Goal: Task Accomplishment & Management: Use online tool/utility

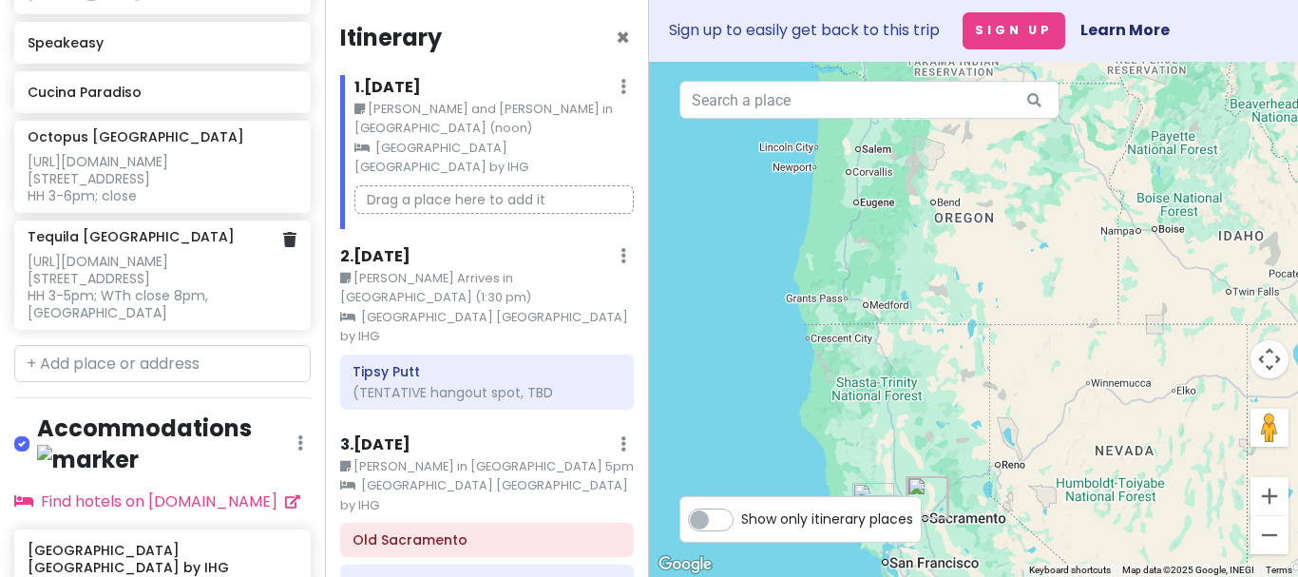
scroll to position [1869, 0]
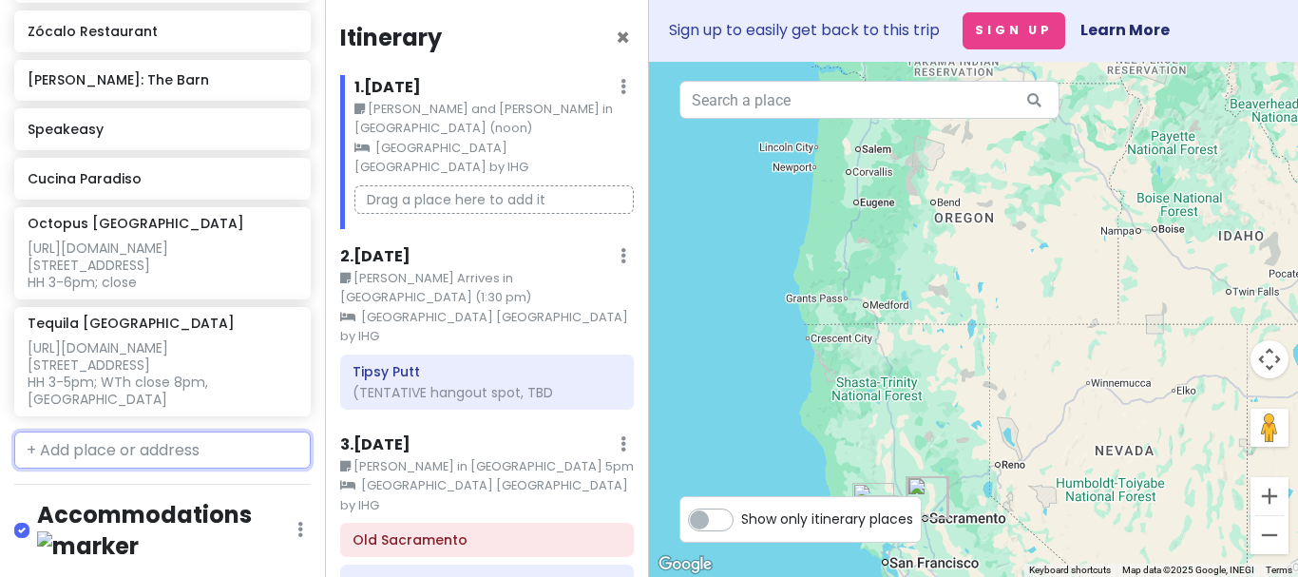
click at [192, 431] on input "text" at bounding box center [162, 450] width 297 height 38
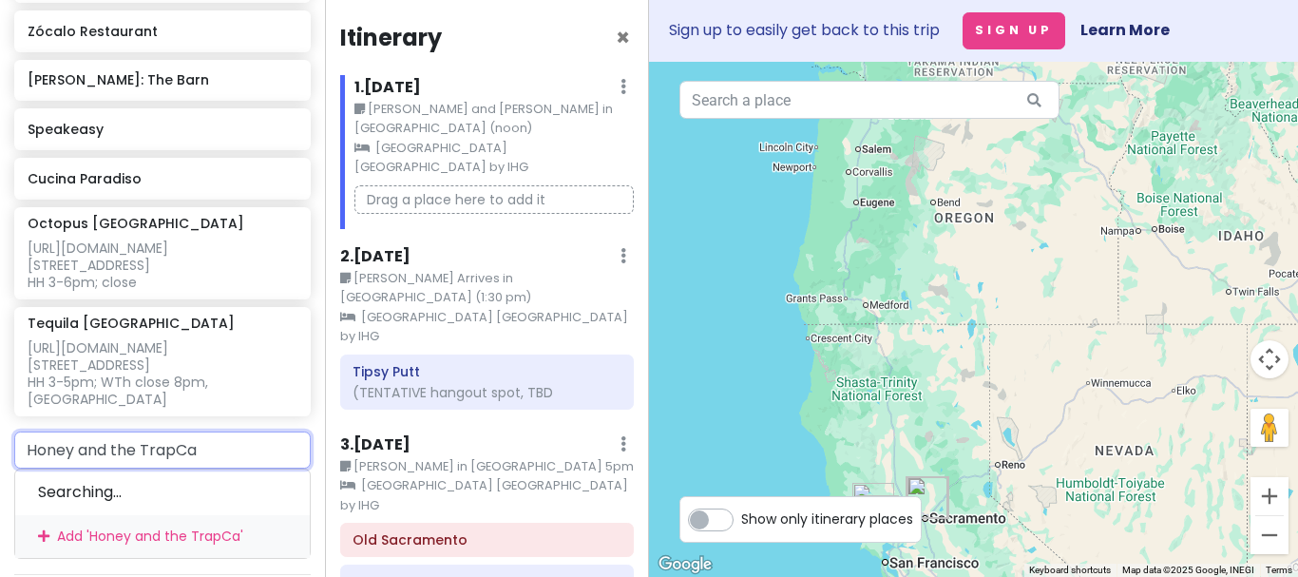
type input "Honey and the TrapCat"
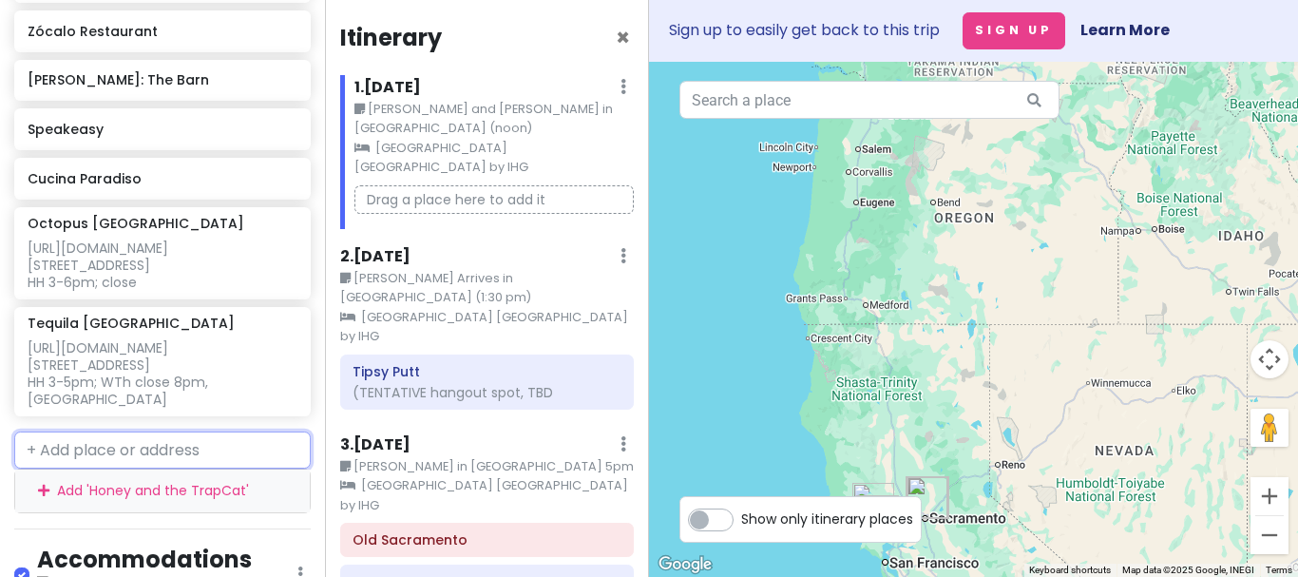
scroll to position [1917, 0]
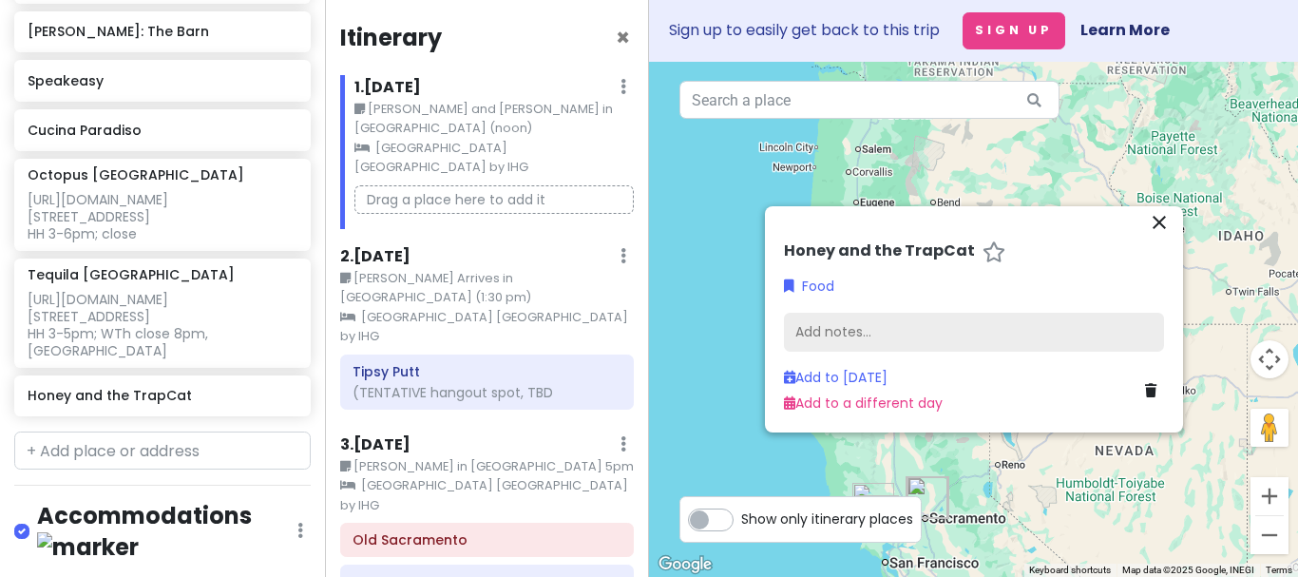
click at [918, 332] on div "Add notes..." at bounding box center [974, 333] width 380 height 40
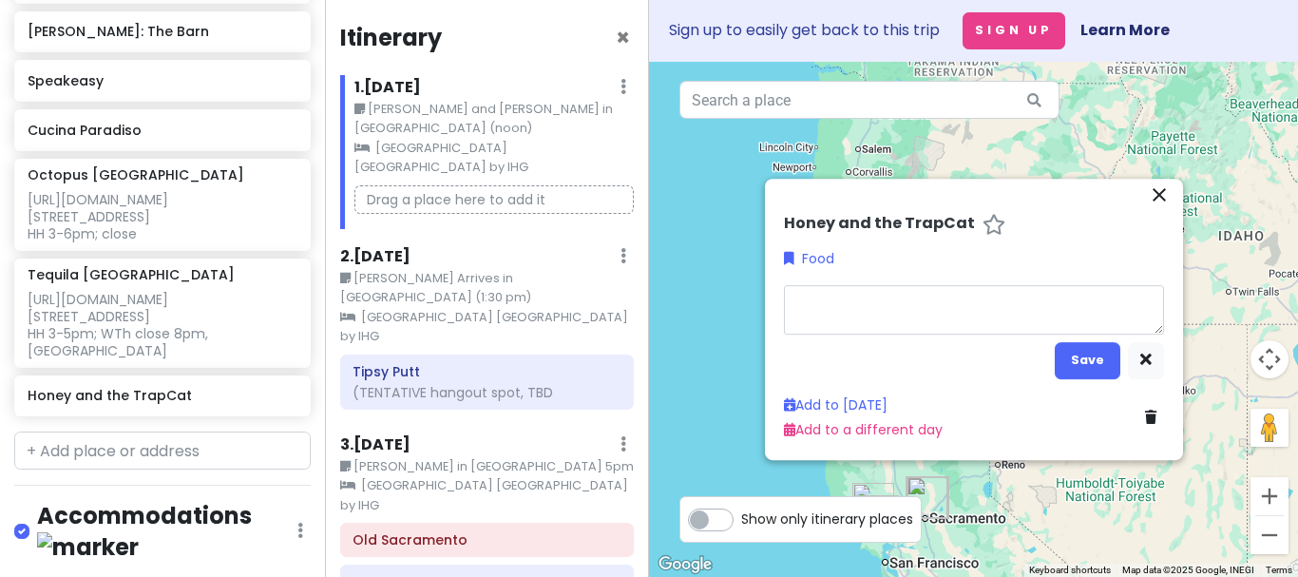
type textarea "x"
type textarea "[URL][DOMAIN_NAME]"
type textarea "x"
type textarea "[URL][DOMAIN_NAME]"
type textarea "x"
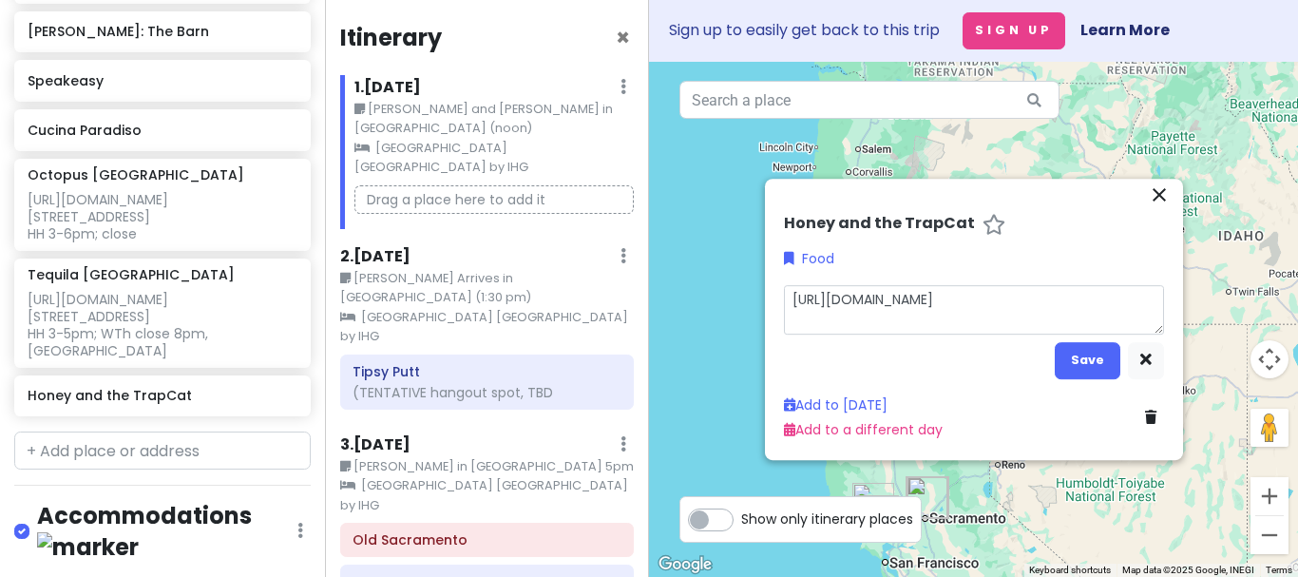
type textarea "[URL][DOMAIN_NAME] O"
type textarea "x"
type textarea "[URL][DOMAIN_NAME] Op"
type textarea "x"
type textarea "[URL][DOMAIN_NAME] Ope"
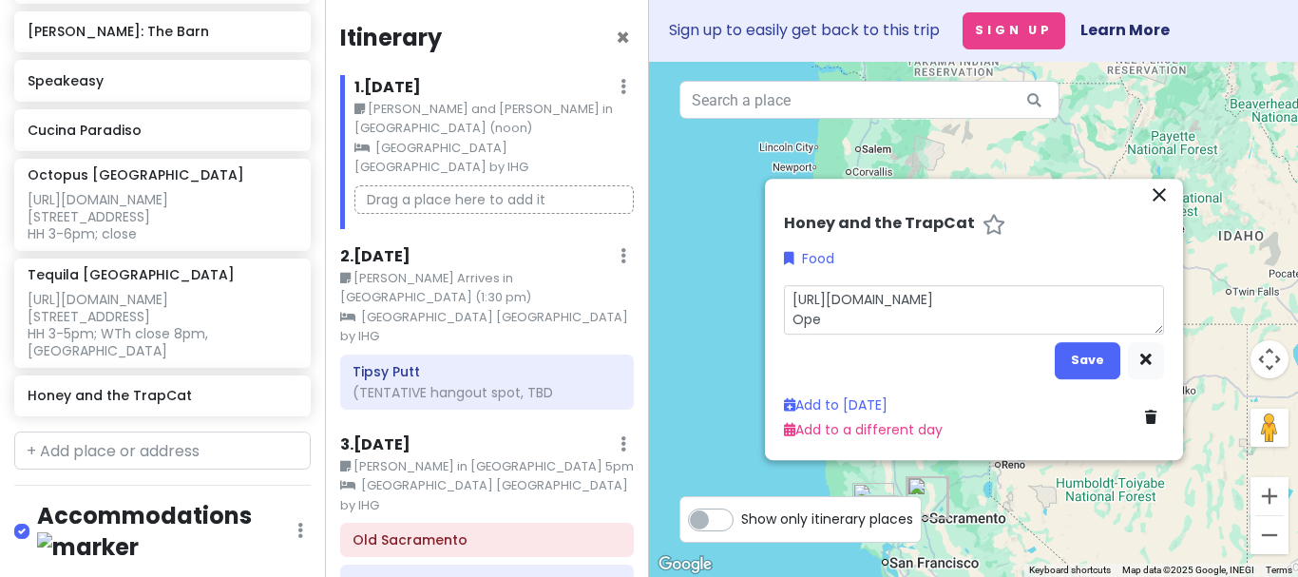
type textarea "x"
type textarea "[URL][DOMAIN_NAME] Open"
type textarea "x"
type textarea "[URL][DOMAIN_NAME] Open"
type textarea "x"
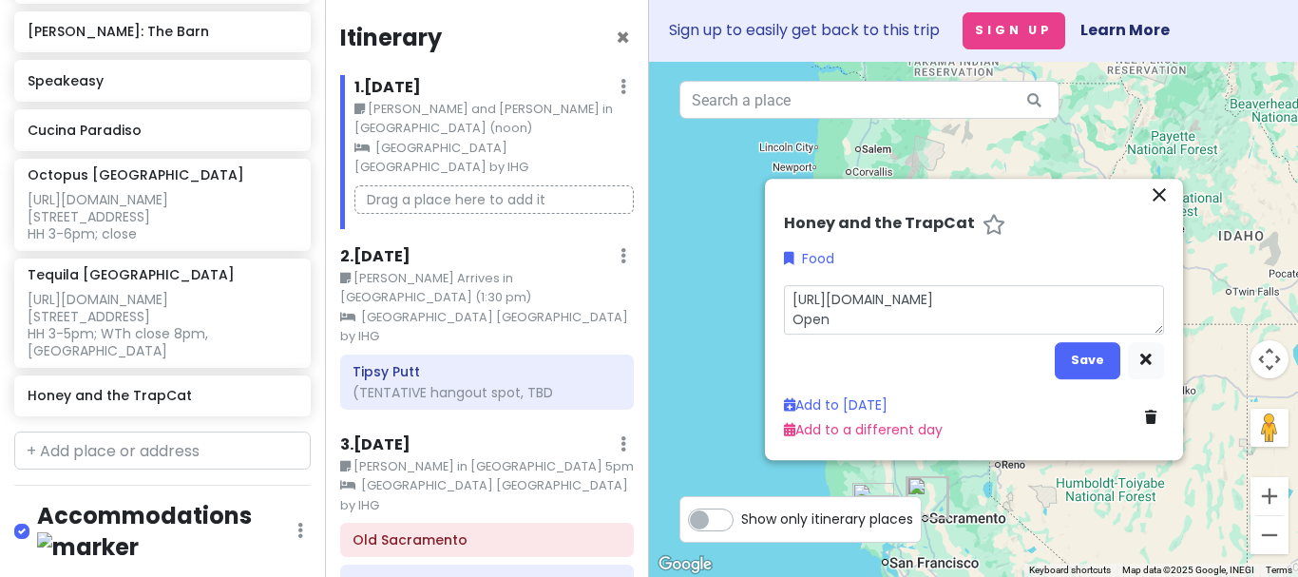
type textarea "[URL][DOMAIN_NAME] Open t"
type textarea "x"
type textarea "[URL][DOMAIN_NAME] Open"
type textarea "x"
type textarea "[URL][DOMAIN_NAME] Open"
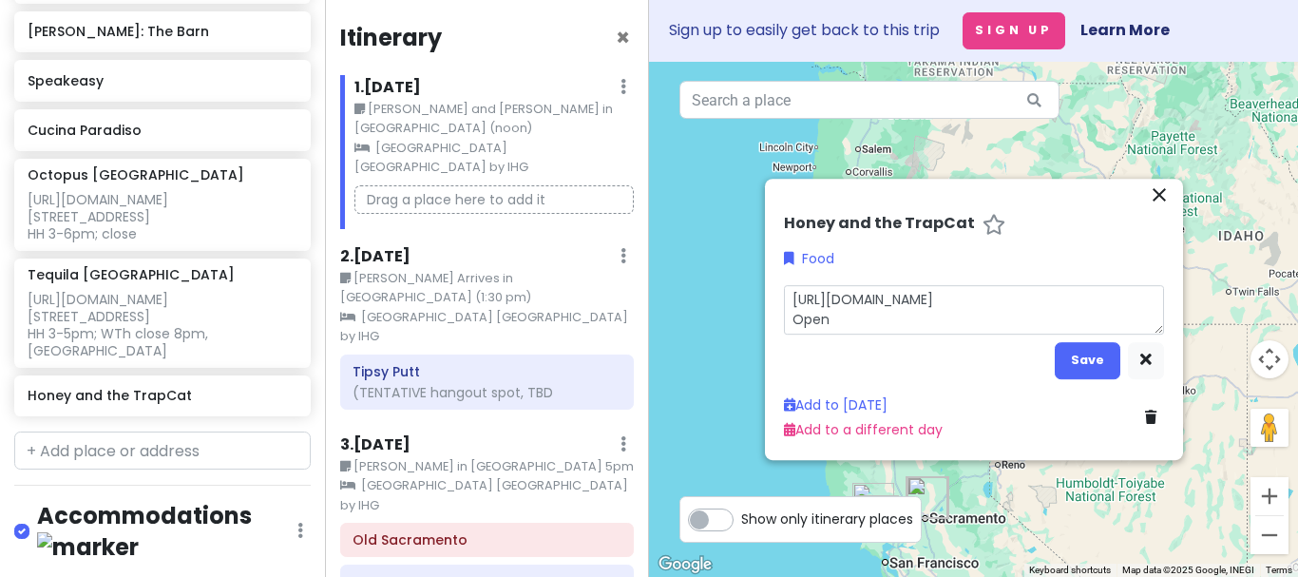
type textarea "x"
type textarea "[URL][DOMAIN_NAME] Ope"
type textarea "x"
type textarea "[URL][DOMAIN_NAME] Op"
type textarea "x"
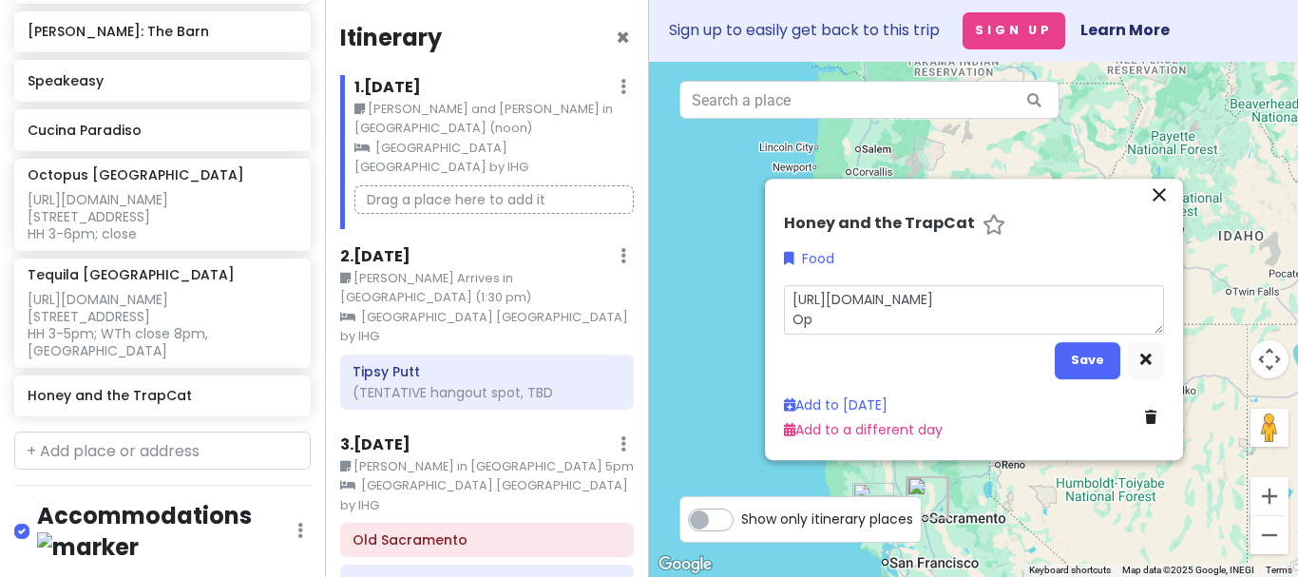
type textarea "[URL][DOMAIN_NAME] O"
type textarea "x"
type textarea "[URL][DOMAIN_NAME]"
type textarea "x"
type textarea "[URL][DOMAIN_NAME] O"
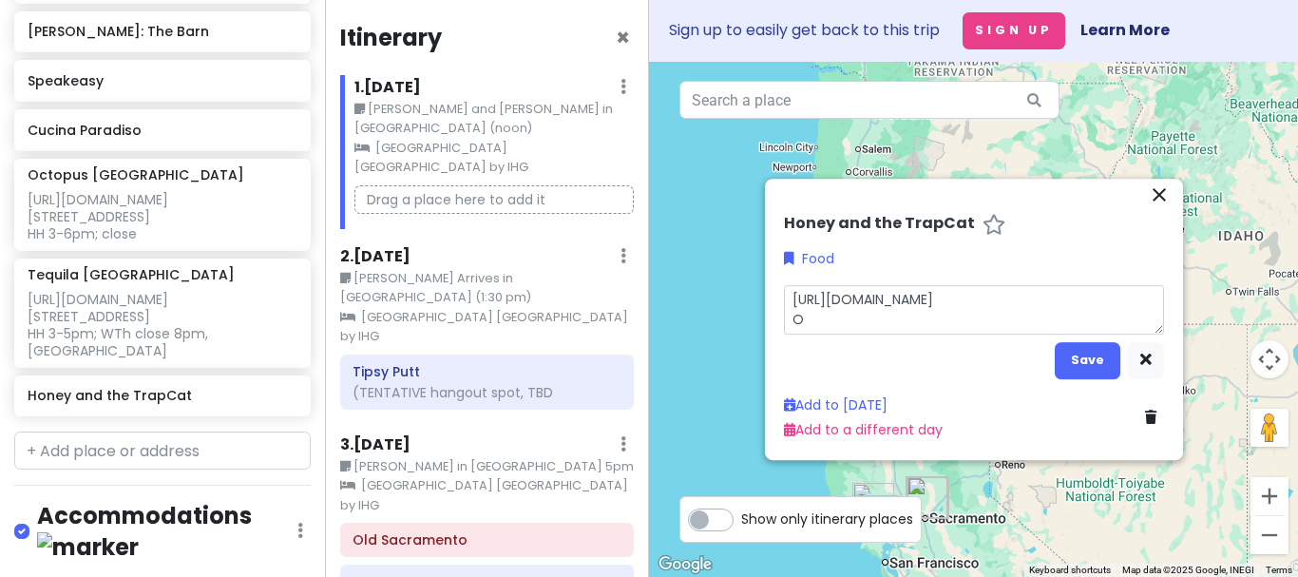
type textarea "x"
type textarea "[URL][DOMAIN_NAME] OL"
type textarea "x"
type textarea "[URL][DOMAIN_NAME] OLD"
type textarea "x"
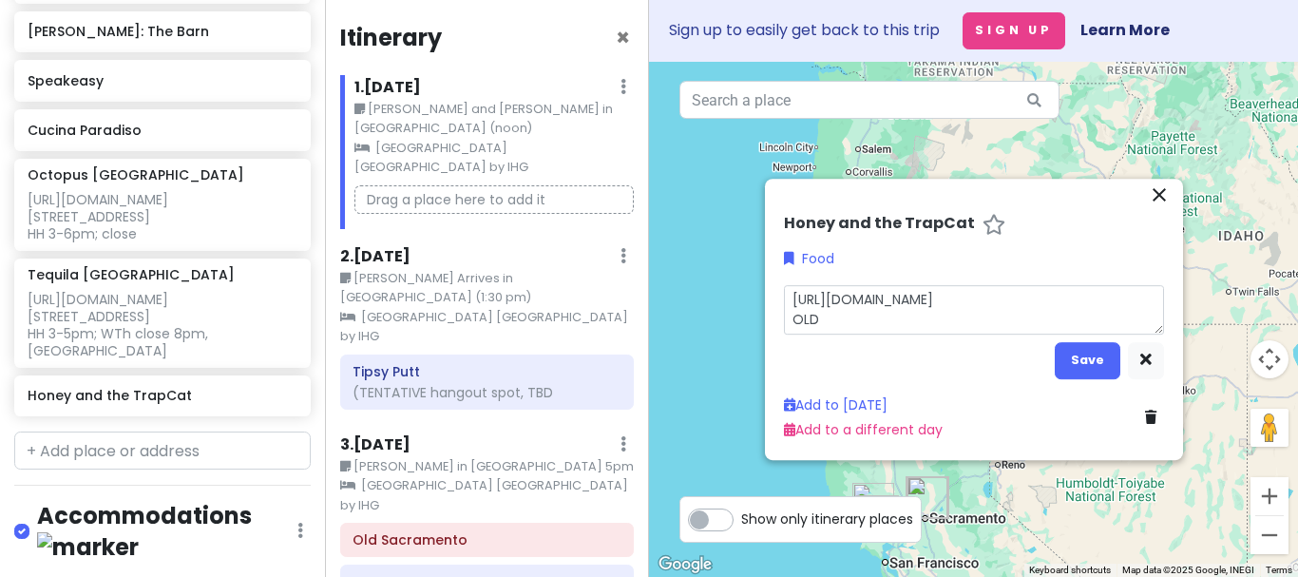
type textarea "[URL][DOMAIN_NAME] OLD"
type textarea "x"
type textarea "[URL][DOMAIN_NAME] OLD S"
type textarea "x"
type textarea "[URL][DOMAIN_NAME] OLD SA"
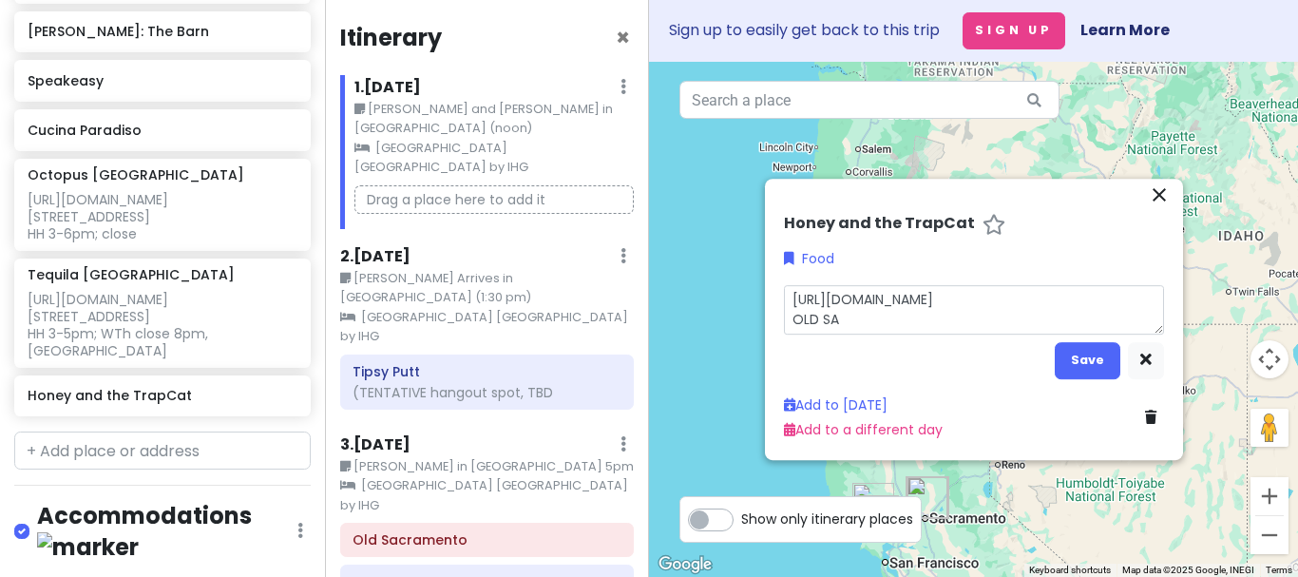
type textarea "x"
type textarea "[URL][DOMAIN_NAME] OLD SAC"
type textarea "x"
type textarea "[URL][DOMAIN_NAME] OLD SAC"
type textarea "x"
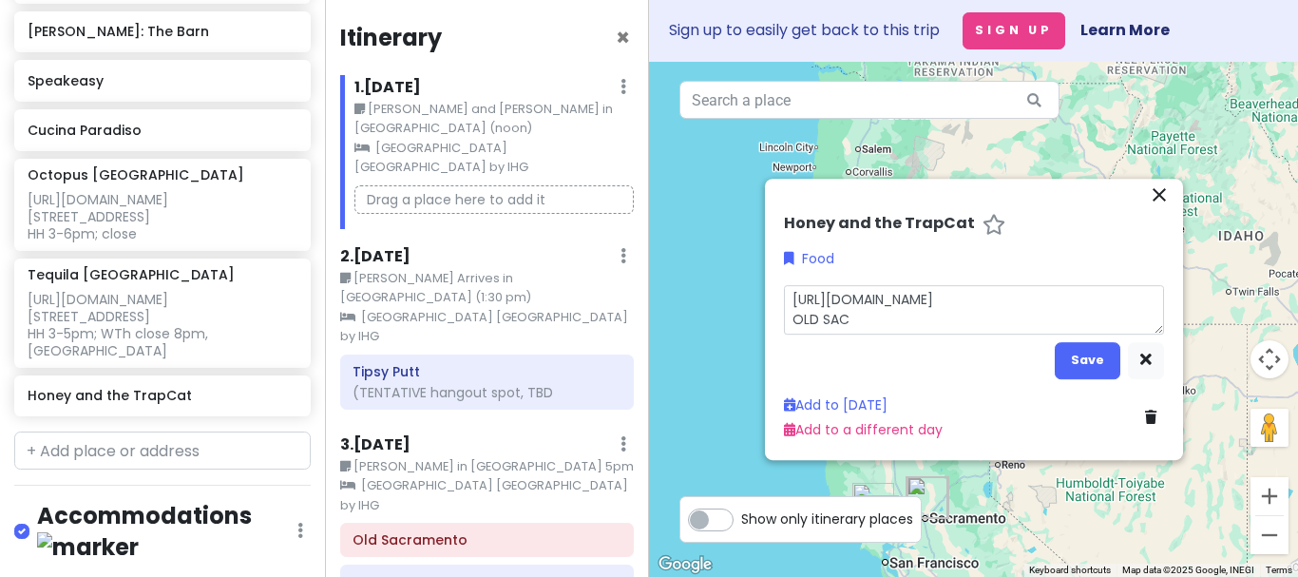
type textarea "[URL][DOMAIN_NAME] OLD SAC O"
type textarea "x"
type textarea "[URL][DOMAIN_NAME] OLD SAC Op"
type textarea "x"
type textarea "[URL][DOMAIN_NAME] OLD SAC Ope"
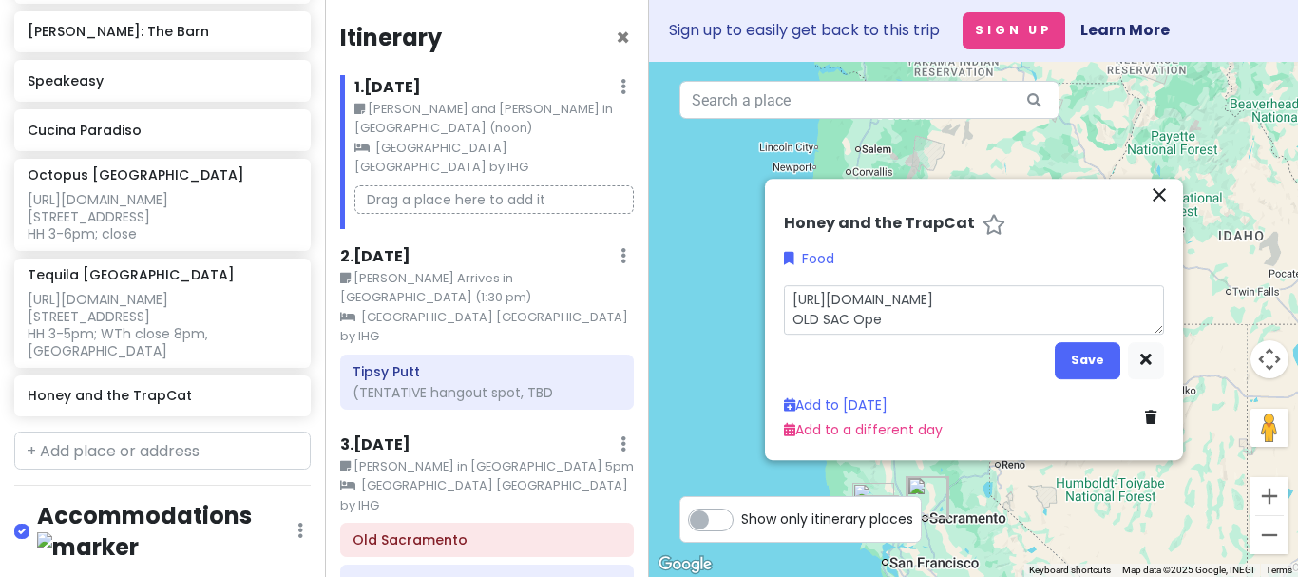
type textarea "x"
type textarea "[URL][DOMAIN_NAME] OLD SAC Open"
type textarea "x"
type textarea "[URL][DOMAIN_NAME] OLD SAC Ope"
type textarea "x"
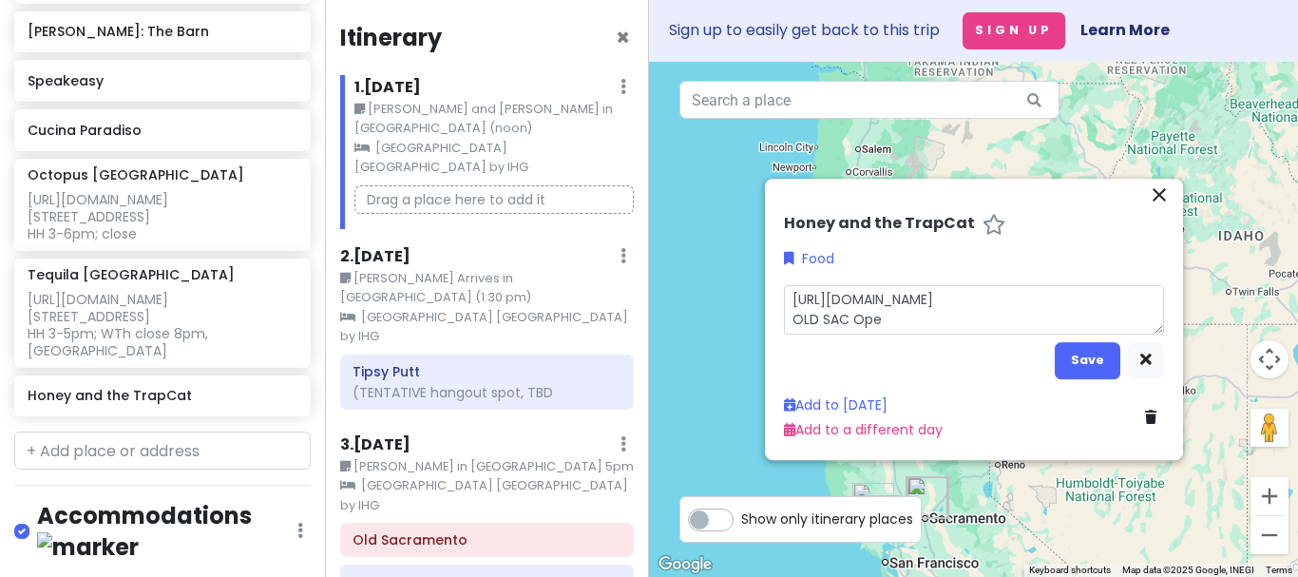
type textarea "[URL][DOMAIN_NAME] OLD SAC Op"
type textarea "x"
type textarea "[URL][DOMAIN_NAME] OLD SAC O"
type textarea "x"
type textarea "[URL][DOMAIN_NAME] OLD SAC"
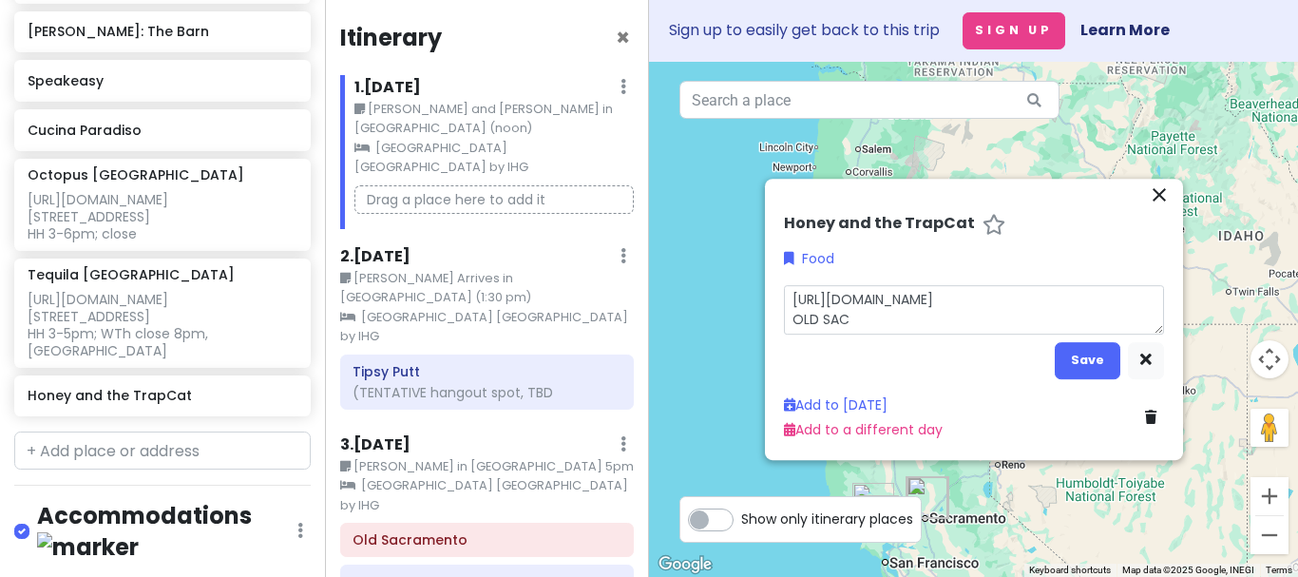
type textarea "x"
type textarea "[URL][DOMAIN_NAME] OLD SAC C"
type textarea "x"
type textarea "[URL][DOMAIN_NAME] OLD SAC Cl"
type textarea "x"
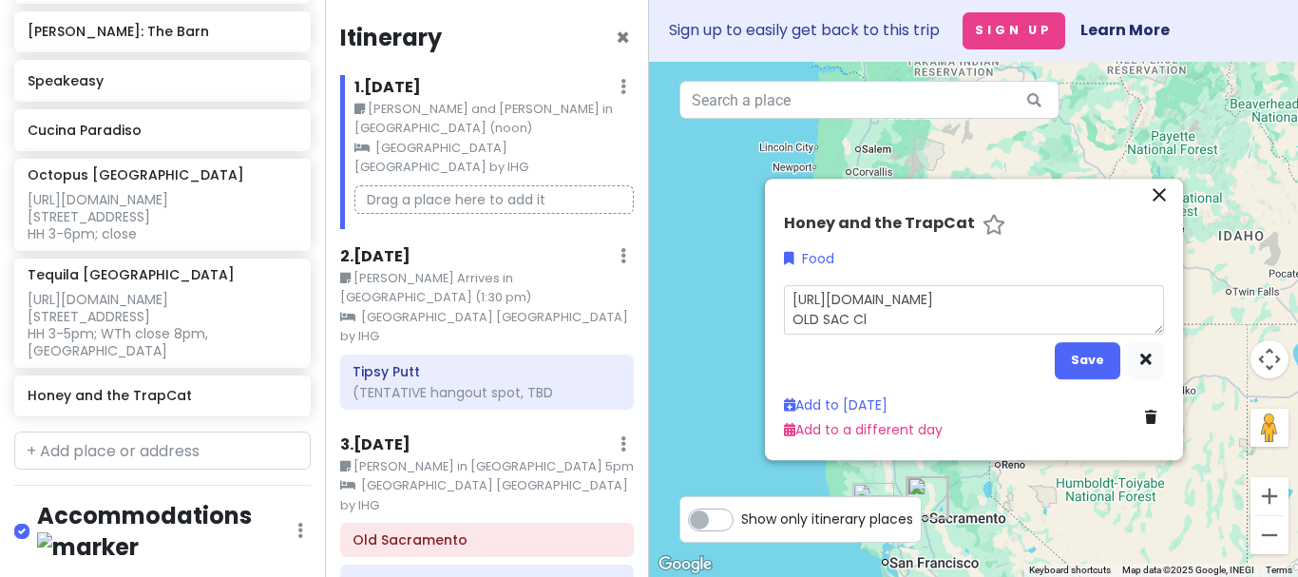
type textarea "[URL][DOMAIN_NAME] OLD SAC Clo"
type textarea "x"
type textarea "[URL][DOMAIN_NAME] OLD SAC Clos"
type textarea "x"
type textarea "[URL][DOMAIN_NAME] OLD SAC Close"
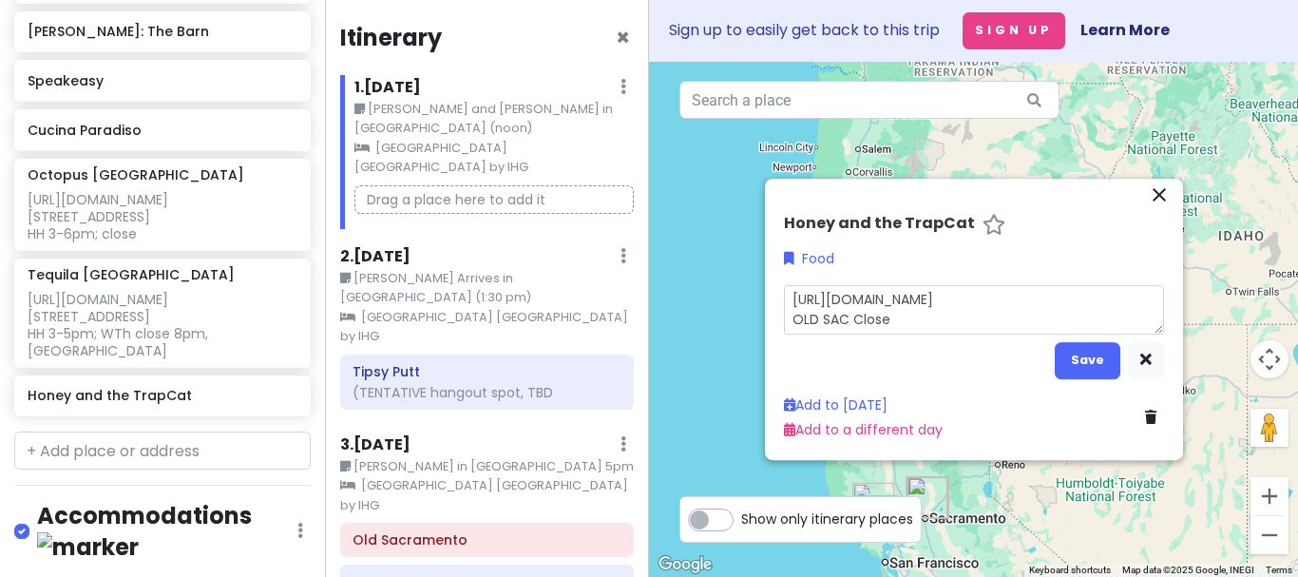
type textarea "x"
type textarea "[URL][DOMAIN_NAME] OLD SAC Close"
type textarea "x"
type textarea "[URL][DOMAIN_NAME] OLD SAC Close 2"
type textarea "x"
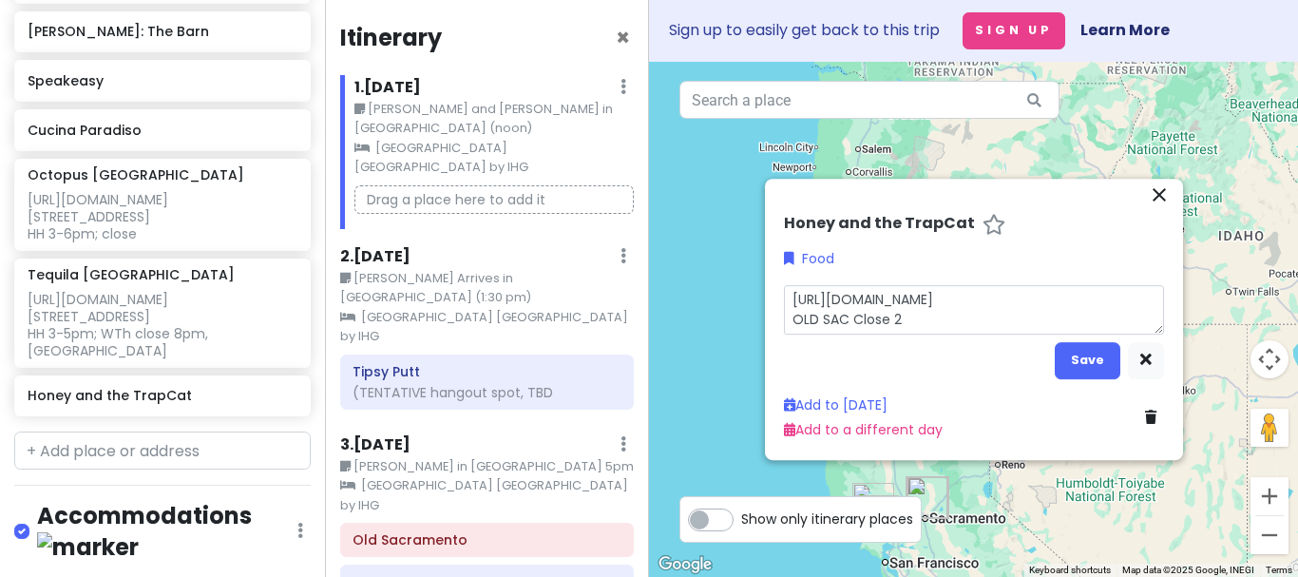
type textarea "[URL][DOMAIN_NAME] OLD SAC Close 2A"
type textarea "x"
type textarea "[URL][DOMAIN_NAME] OLD SAC Close 2AM"
type textarea "x"
type textarea "[URL][DOMAIN_NAME] OLD SAC Close 2AM"
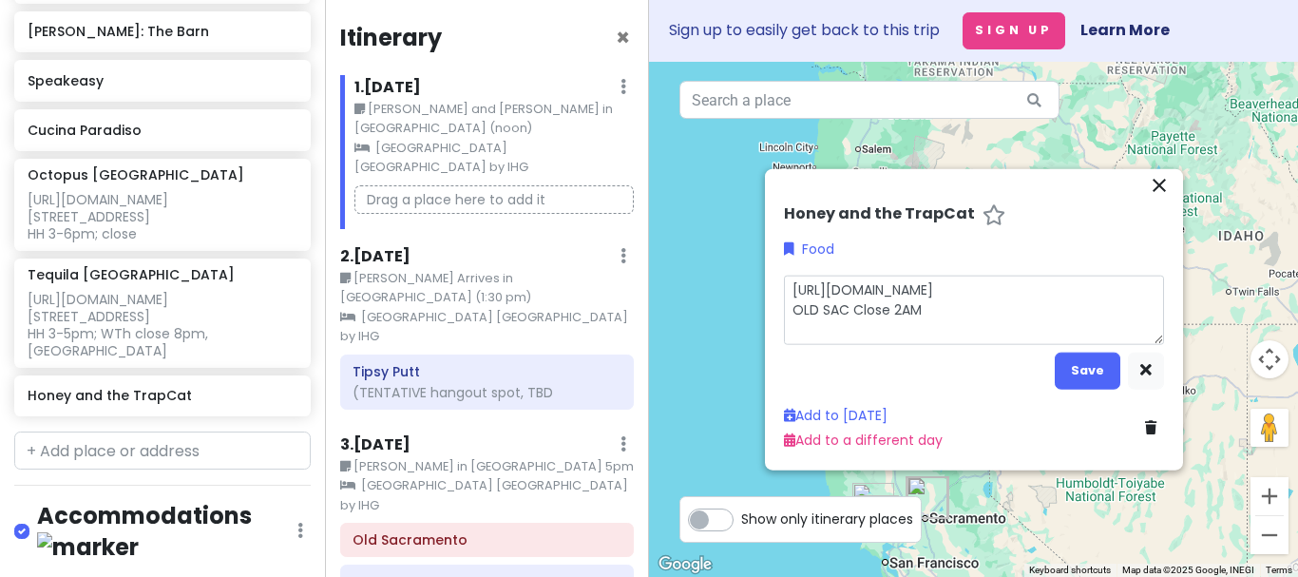
type textarea "x"
type textarea "[URL][DOMAIN_NAME] OLD SAC Close 2AM F"
type textarea "x"
type textarea "[URL][DOMAIN_NAME] OLD SAC Close 2AM Fo"
type textarea "x"
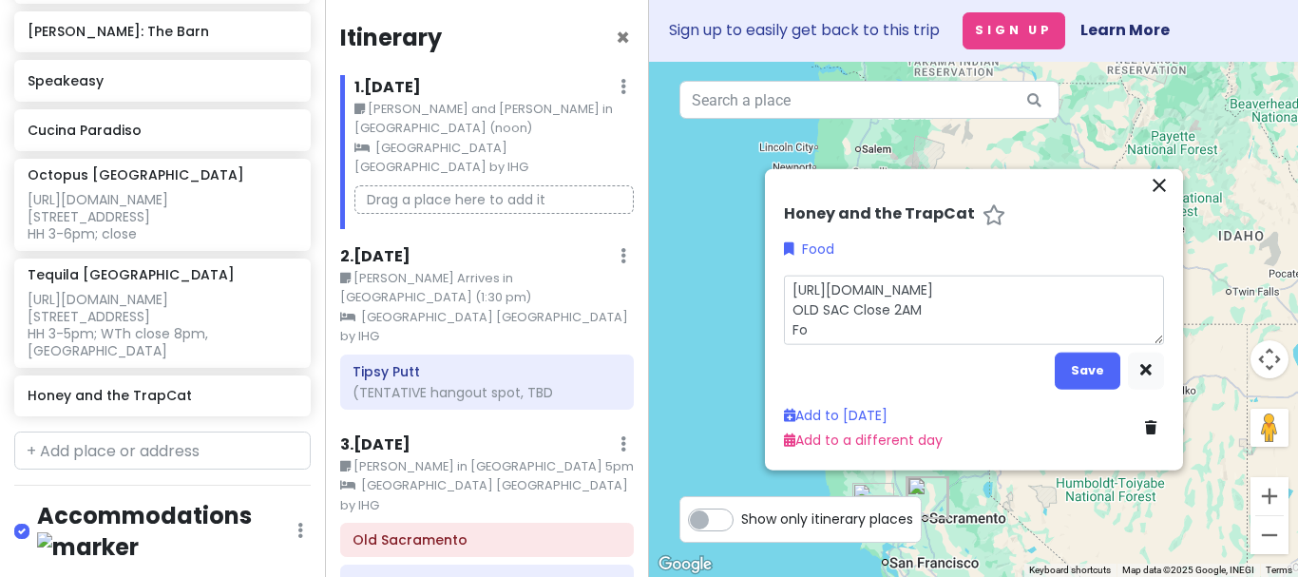
type textarea "[URL][DOMAIN_NAME] OLD SAC Close 2AM Foo"
type textarea "x"
type textarea "[URL][DOMAIN_NAME] OLD SAC Close 2AM Food"
type textarea "x"
type textarea "[URL][DOMAIN_NAME] OLD SAC Close 2AM Food"
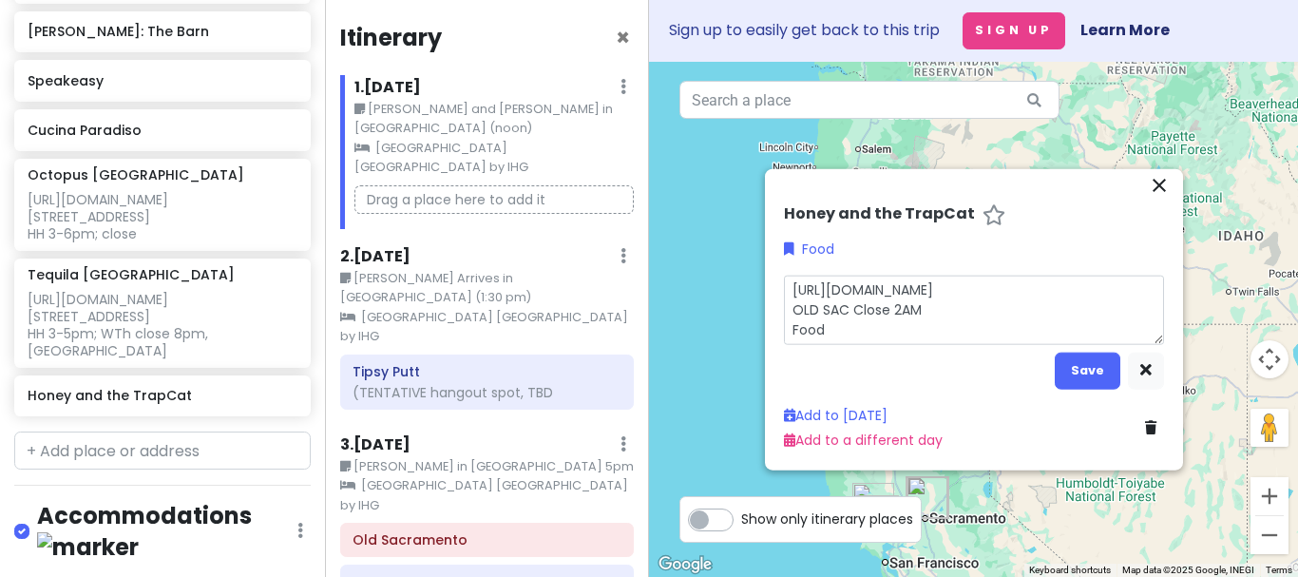
type textarea "x"
type textarea "[URL][DOMAIN_NAME] OLD SAC Close 2AM Food a"
type textarea "x"
type textarea "[URL][DOMAIN_NAME] OLD SAC Close 2AM Food an"
type textarea "x"
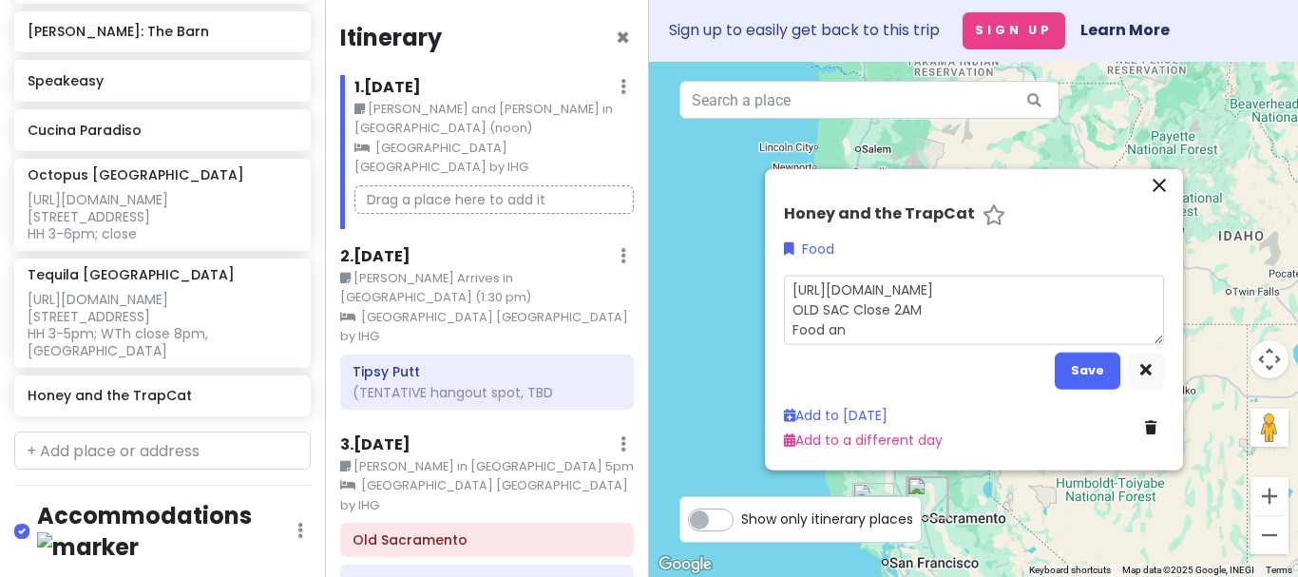
type textarea "[URL][DOMAIN_NAME] OLD SAC Close 2AM Food and"
type textarea "x"
type textarea "[URL][DOMAIN_NAME] OLD SAC Close 2AM Food and"
type textarea "x"
type textarea "[URL][DOMAIN_NAME] OLD SAC Close 2AM Food and d"
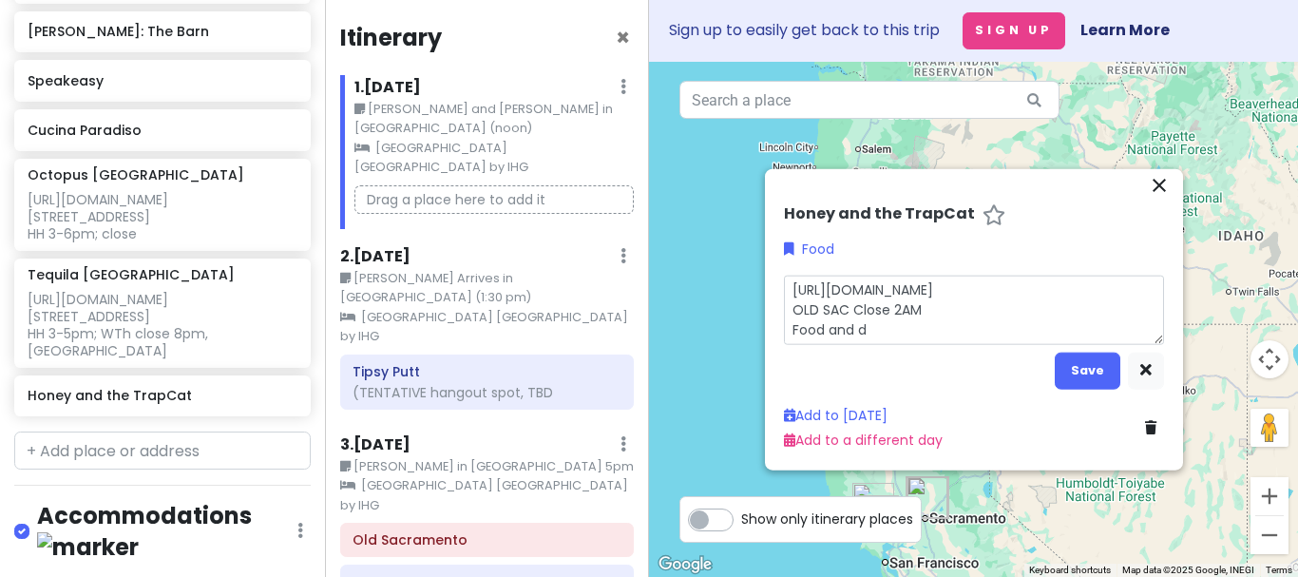
type textarea "x"
type textarea "[URL][DOMAIN_NAME] OLD SAC Close 2AM Food and dr"
type textarea "x"
type textarea "[URL][DOMAIN_NAME] OLD SAC Close 2AM Food and dri"
type textarea "x"
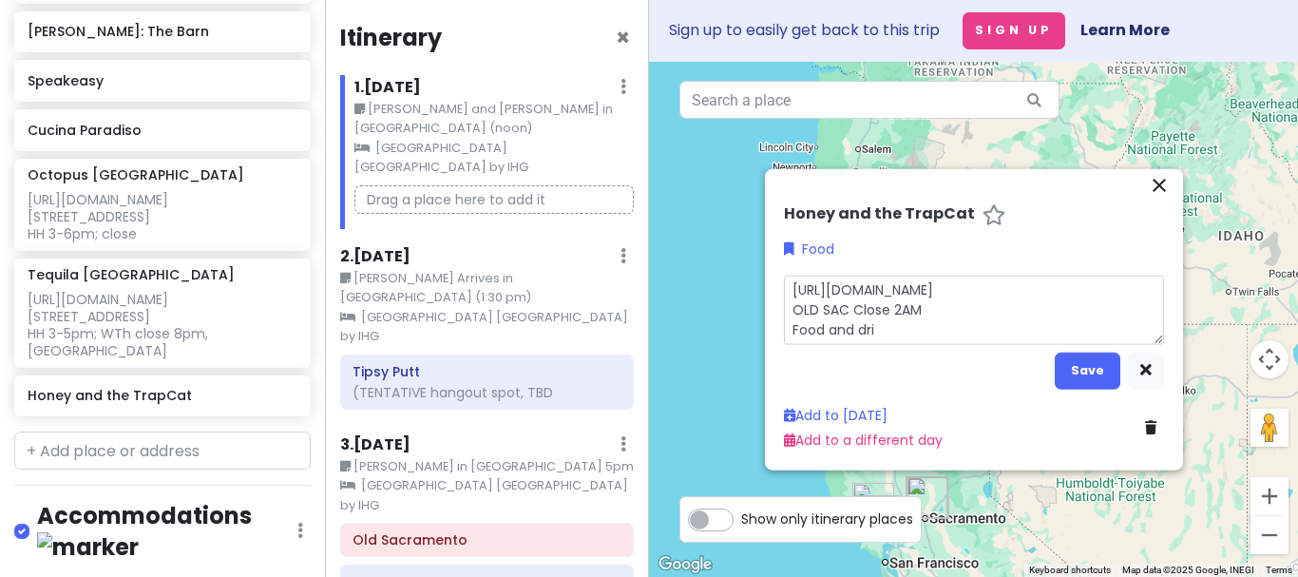
type textarea "[URL][DOMAIN_NAME] OLD SAC Close 2AM Food and drin"
type textarea "x"
type textarea "[URL][DOMAIN_NAME] OLD SAC Close 2AM Food and drink"
type textarea "x"
type textarea "[URL][DOMAIN_NAME] OLD SAC Close 2AM Food and drin"
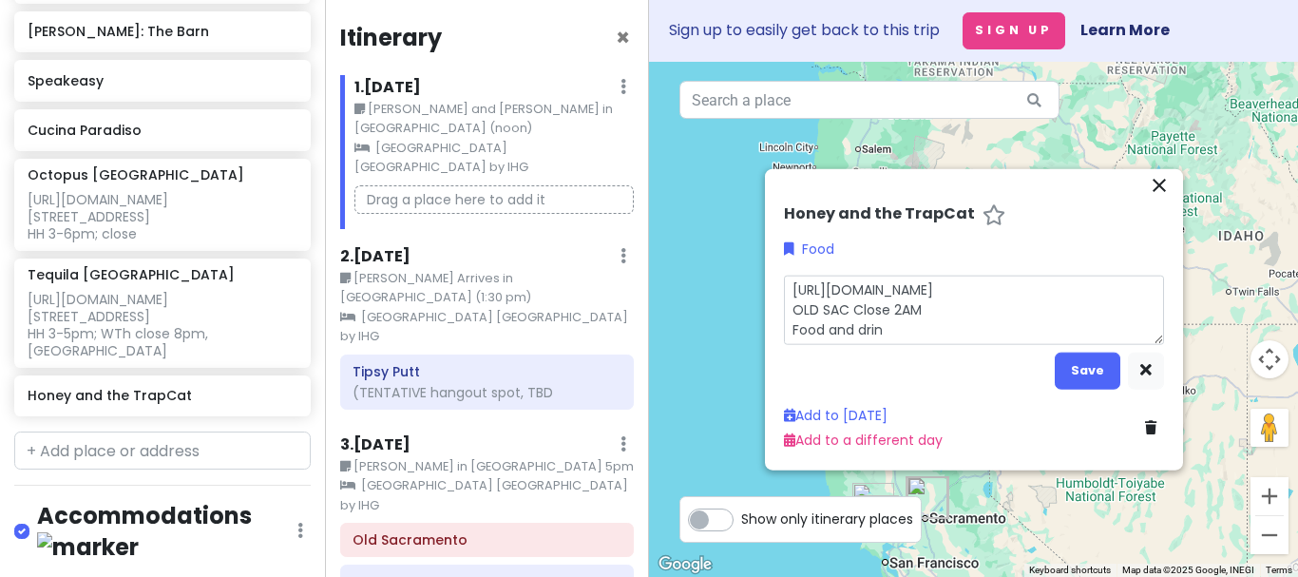
type textarea "x"
type textarea "[URL][DOMAIN_NAME] OLD SAC Close 2AM Food and dri"
type textarea "x"
type textarea "[URL][DOMAIN_NAME] OLD SAC Close 2AM Food and dr"
type textarea "x"
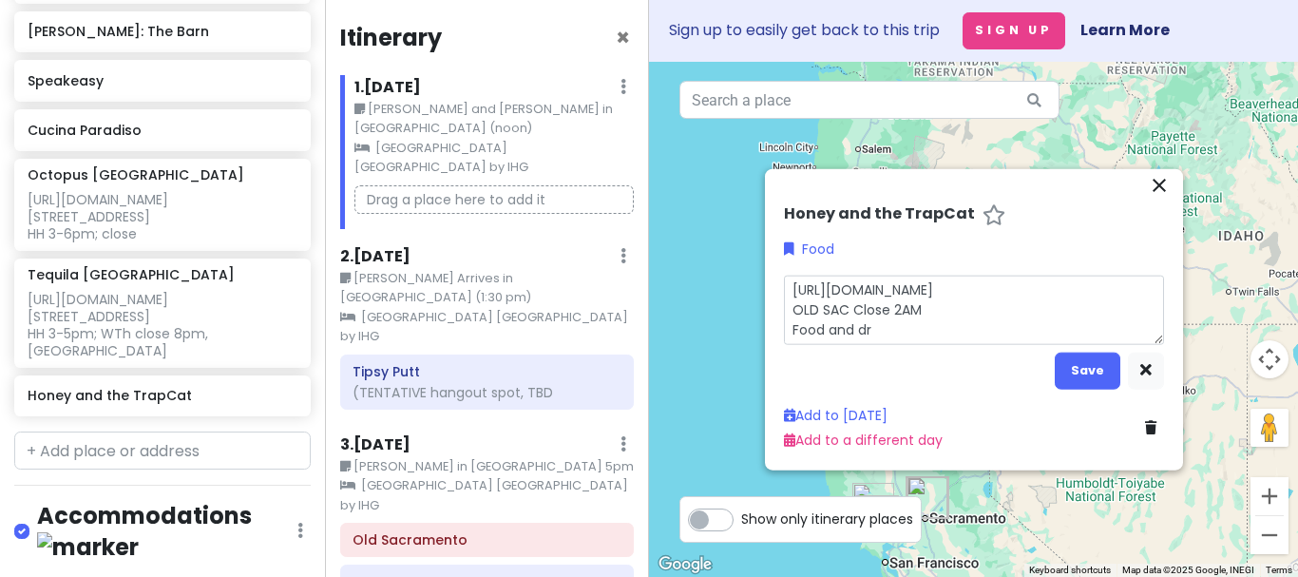
type textarea "[URL][DOMAIN_NAME] OLD SAC Close 2AM Food and d"
type textarea "x"
type textarea "[URL][DOMAIN_NAME] OLD SAC Close 2AM Food and"
type textarea "x"
type textarea "[URL][DOMAIN_NAME] OLD SAC Close 2AM Food and"
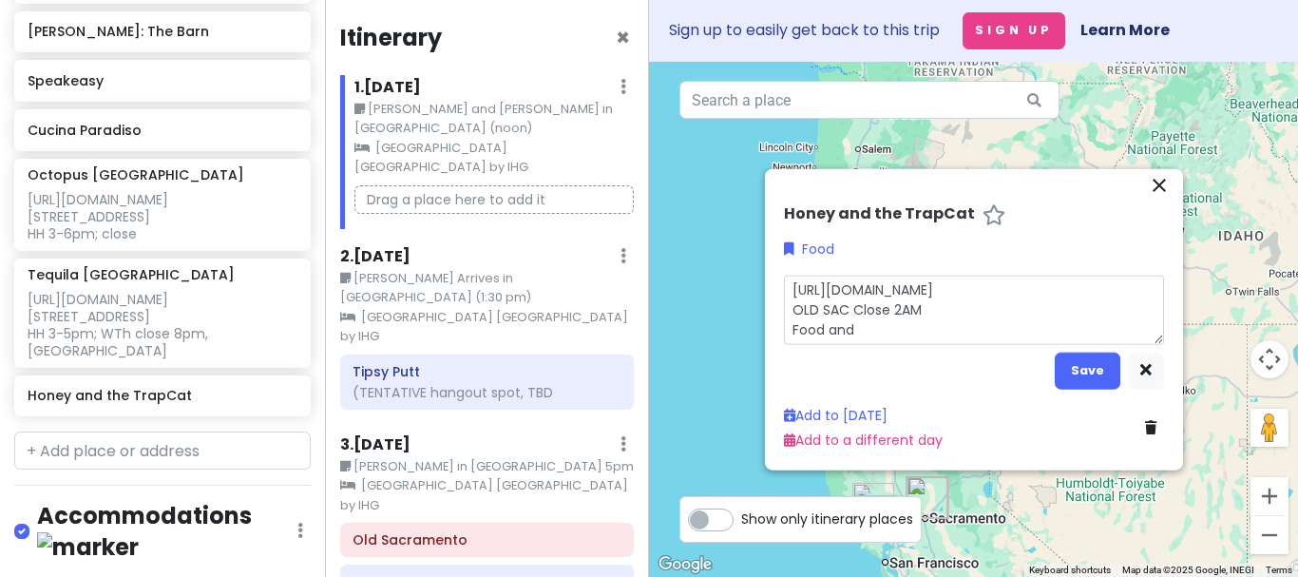
type textarea "x"
type textarea "[URL][DOMAIN_NAME] OLD SAC Close 2AM Food an"
type textarea "x"
type textarea "[URL][DOMAIN_NAME] OLD SAC Close 2AM Food a"
type textarea "x"
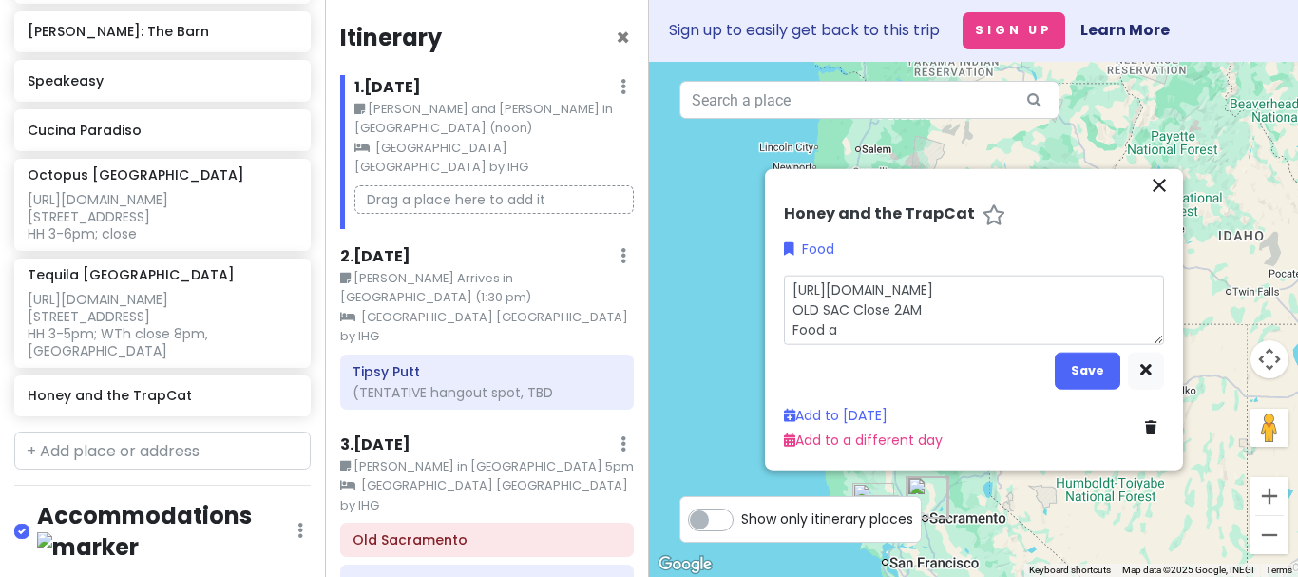
type textarea "[URL][DOMAIN_NAME] OLD SAC Close 2AM Food"
type textarea "x"
type textarea "[URL][DOMAIN_NAME] OLD SAC Close 2AM Food"
type textarea "x"
type textarea "[URL][DOMAIN_NAME] OLD SAC Close 2AM Foo"
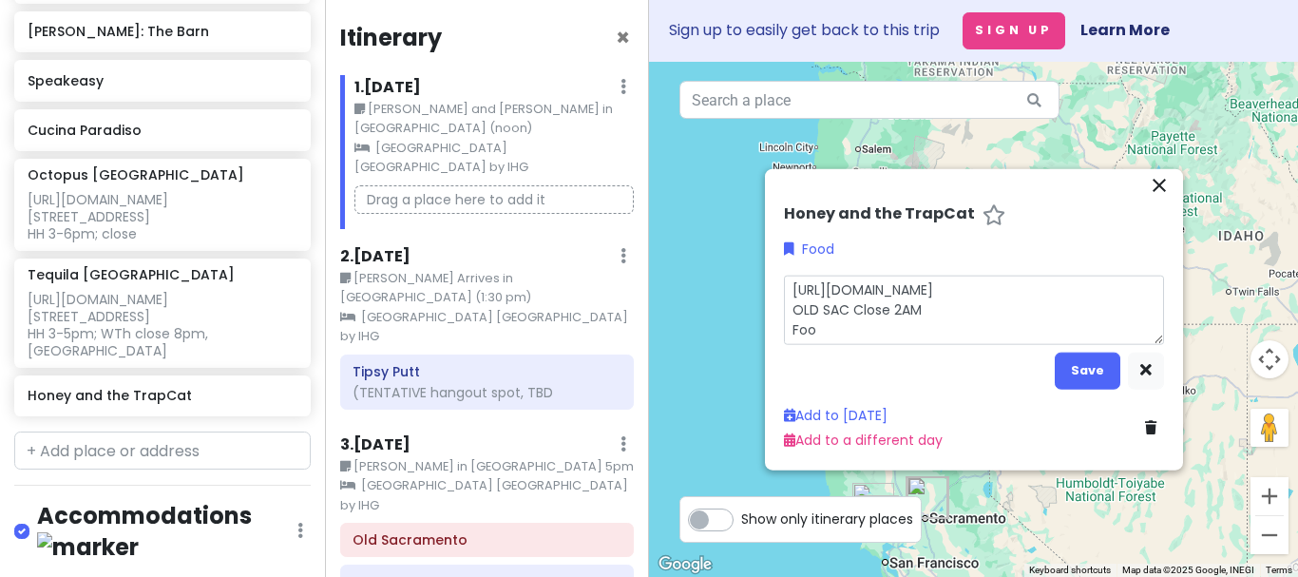
type textarea "x"
type textarea "[URL][DOMAIN_NAME] OLD SAC Close 2AM Fo"
type textarea "x"
type textarea "[URL][DOMAIN_NAME] OLD SAC Close 2AM F"
type textarea "x"
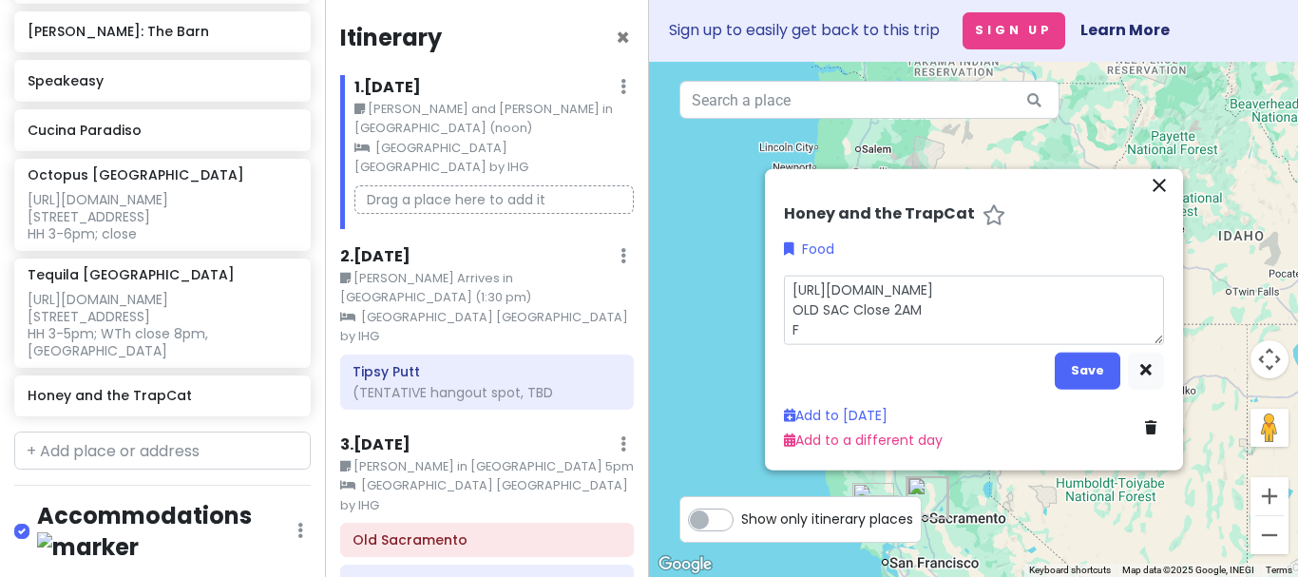
type textarea "[URL][DOMAIN_NAME] OLD SAC Close 2AM"
type textarea "x"
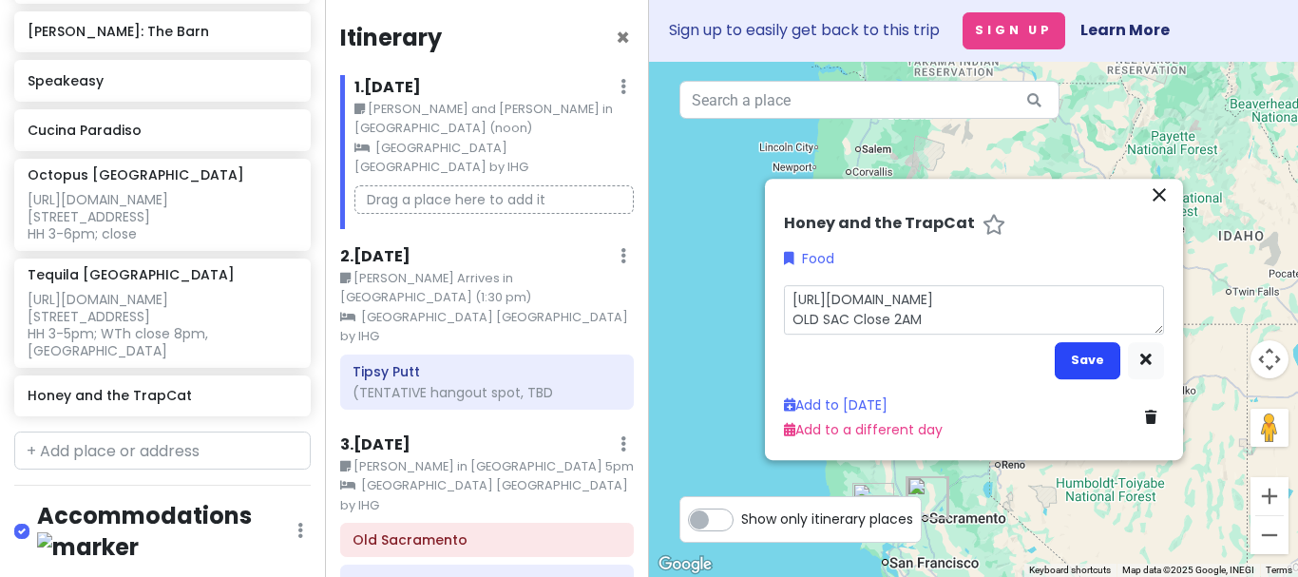
type textarea "[URL][DOMAIN_NAME] OLD SAC Close 2AM"
click at [1071, 371] on button "Save" at bounding box center [1088, 360] width 66 height 37
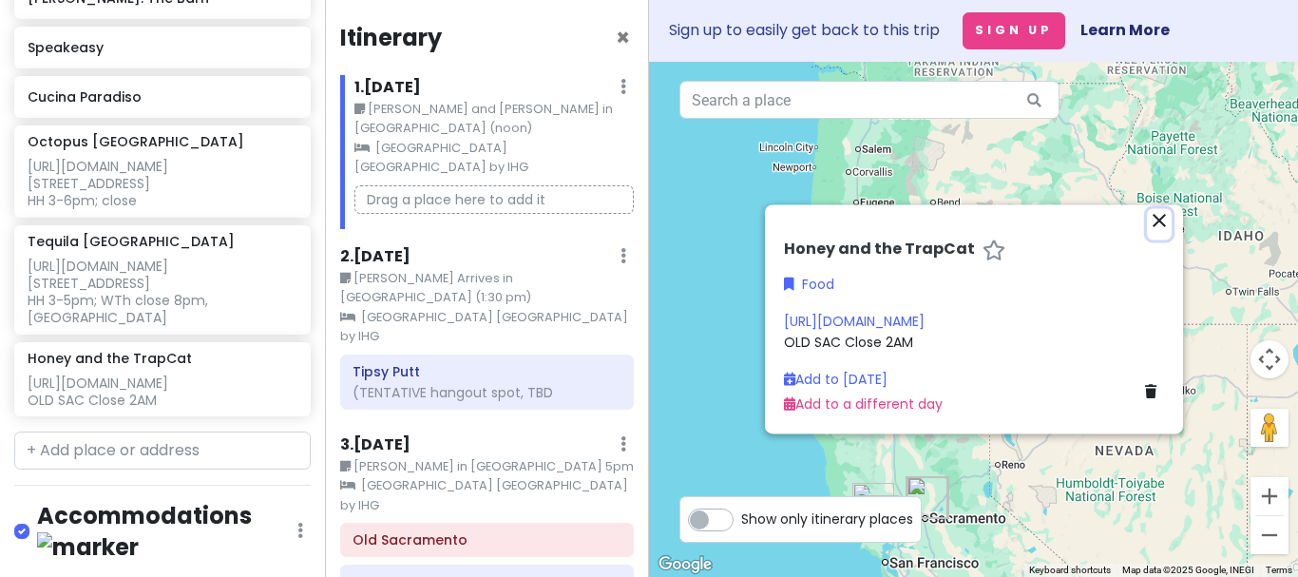
click at [1158, 223] on icon "close" at bounding box center [1159, 221] width 23 height 23
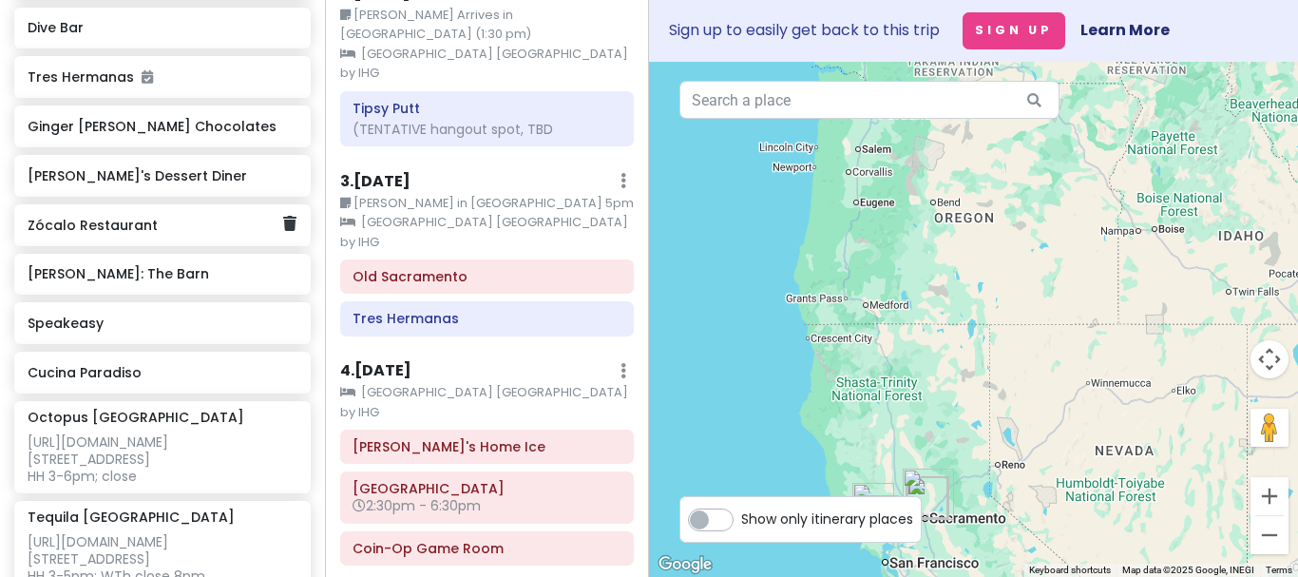
scroll to position [1674, 0]
click at [135, 353] on div "Cucina Paradiso" at bounding box center [162, 374] width 297 height 42
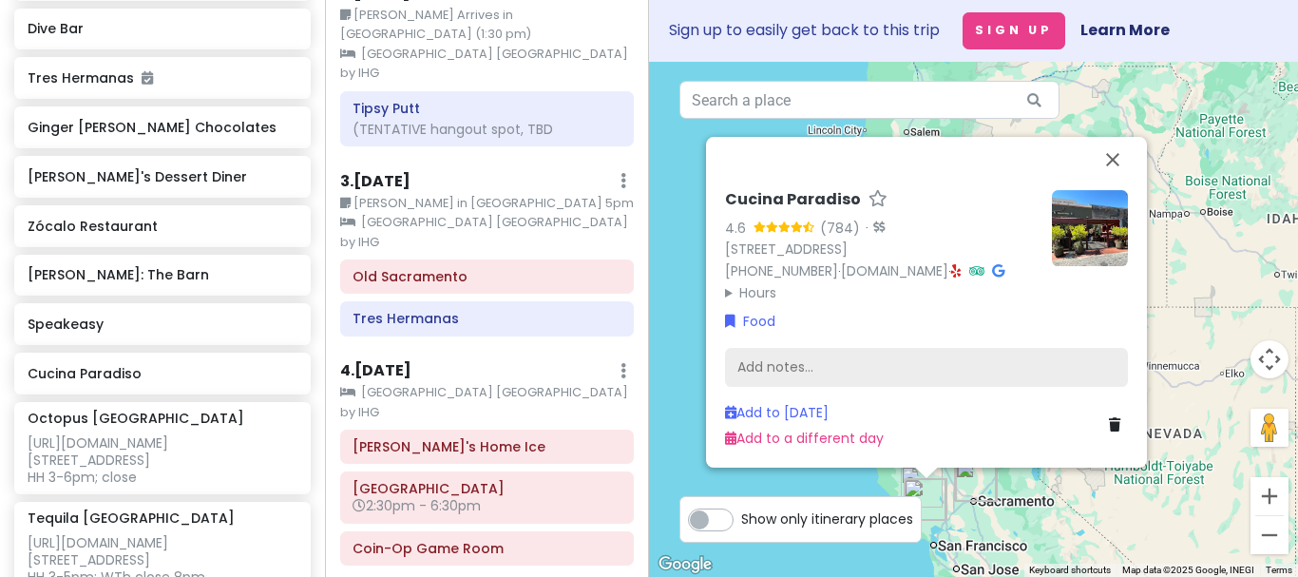
click at [803, 367] on div "Add notes..." at bounding box center [926, 368] width 403 height 40
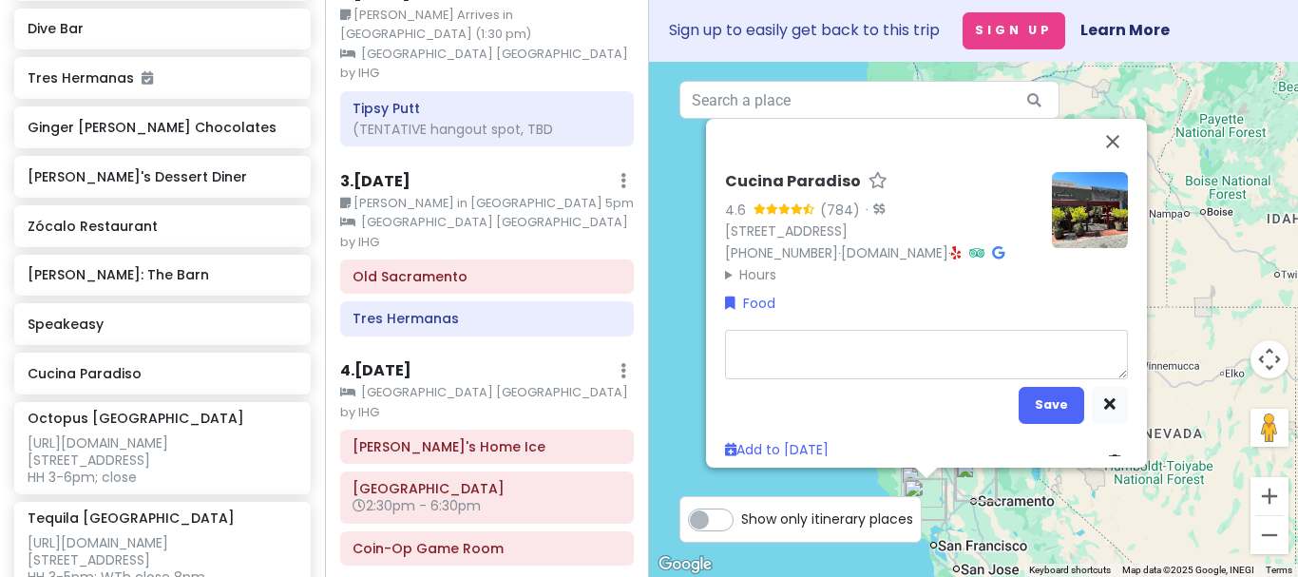
type textarea "x"
type textarea "N"
type textarea "x"
type textarea "Ne"
type textarea "x"
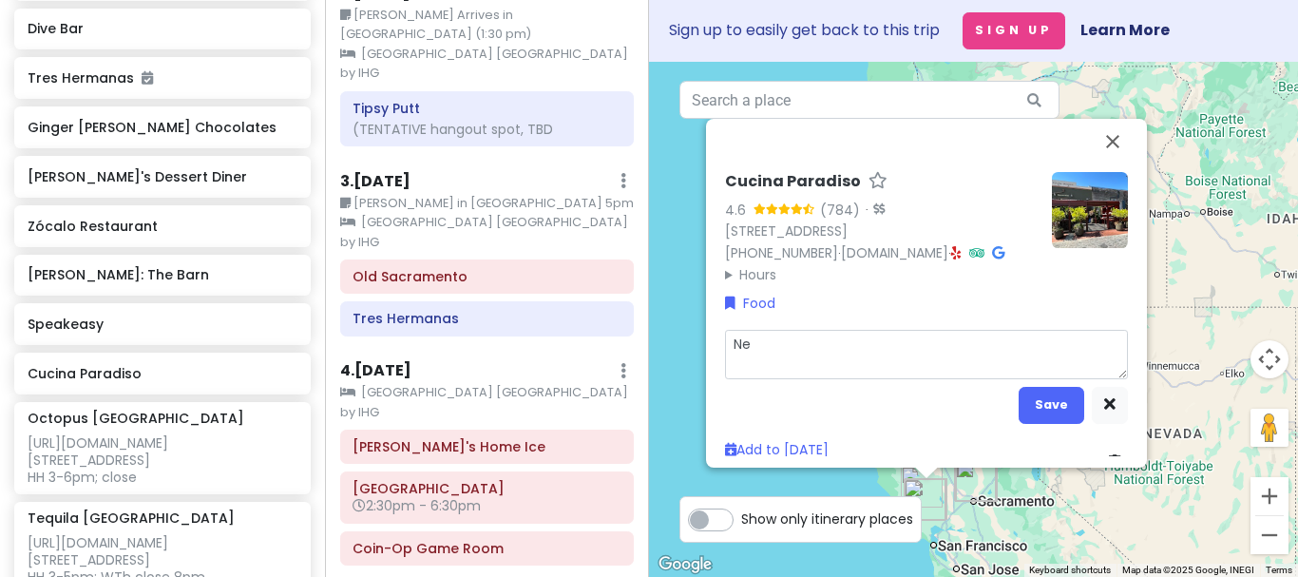
type textarea "Nea"
type textarea "x"
type textarea "Near"
type textarea "x"
type textarea "Near"
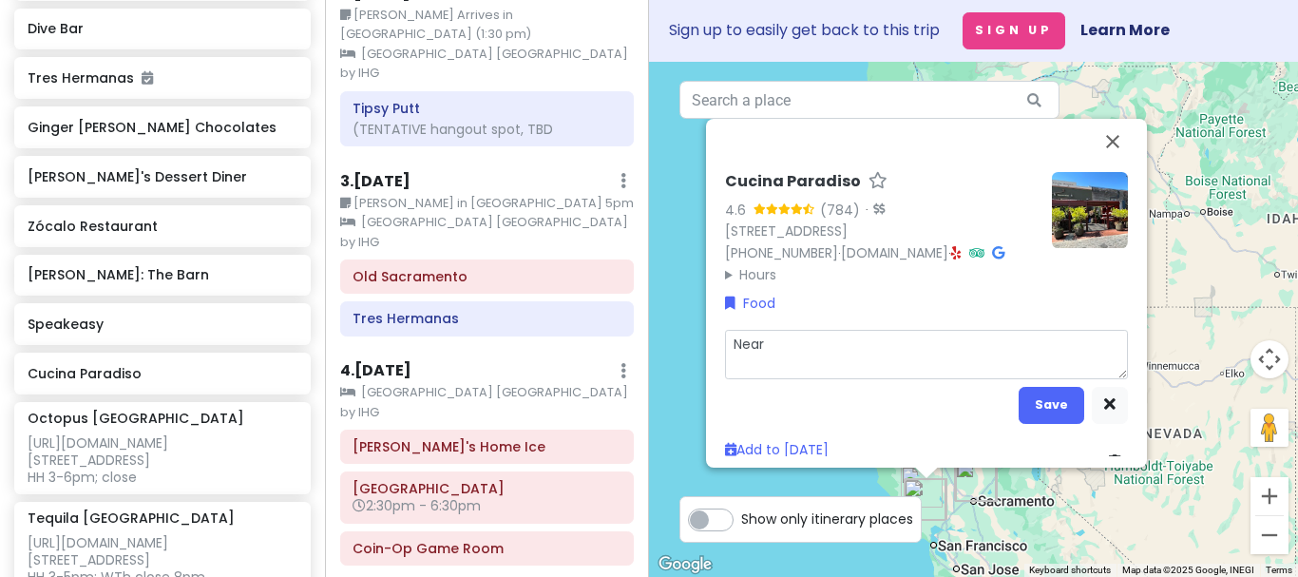
type textarea "x"
type textarea "Near R"
type textarea "x"
type textarea "Near Ra"
type textarea "x"
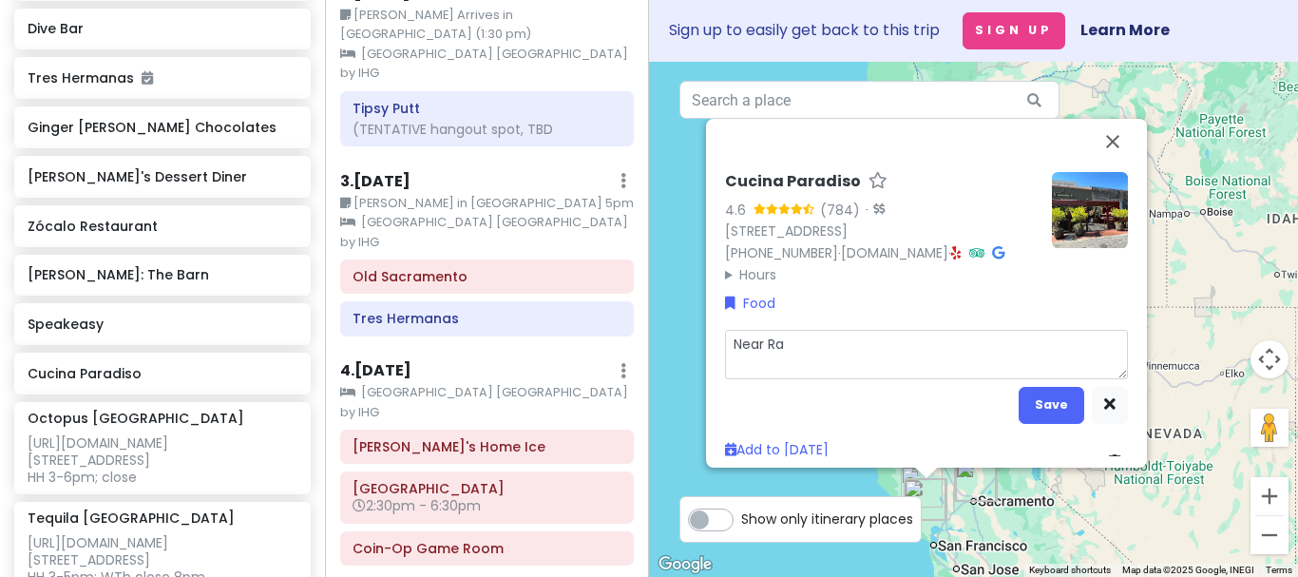
type textarea "Near Ran"
type textarea "x"
type textarea "Near Ranc"
type textarea "x"
type textarea "Near Ranch"
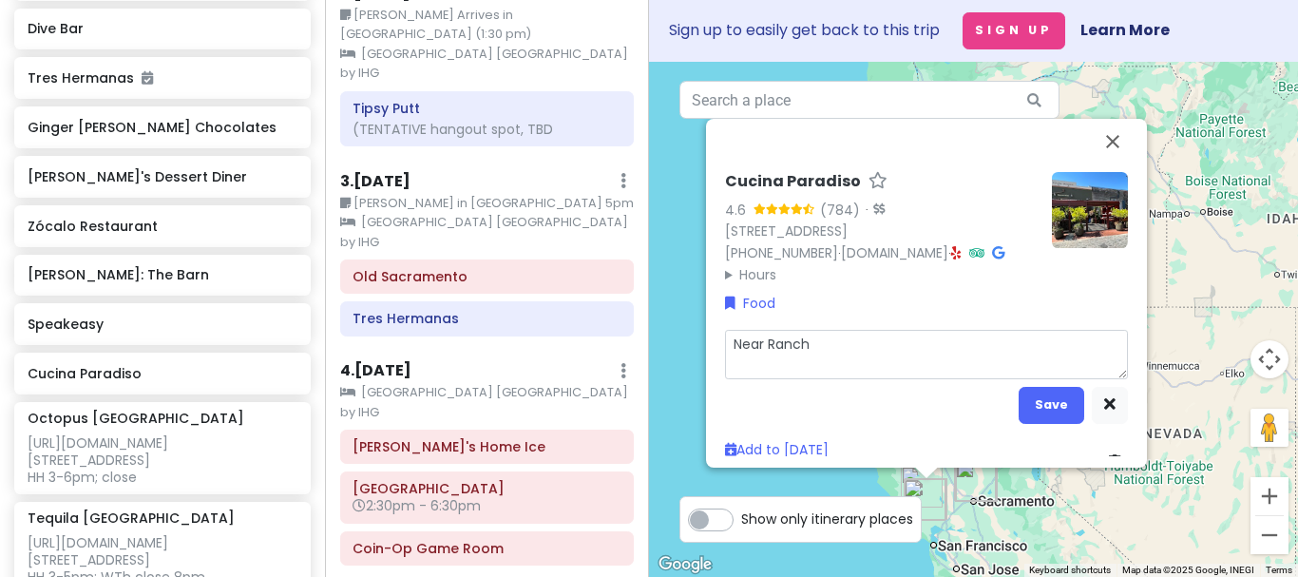
type textarea "x"
type textarea "Near [GEOGRAPHIC_DATA]"
type textarea "x"
type textarea "Near [GEOGRAPHIC_DATA]"
type textarea "x"
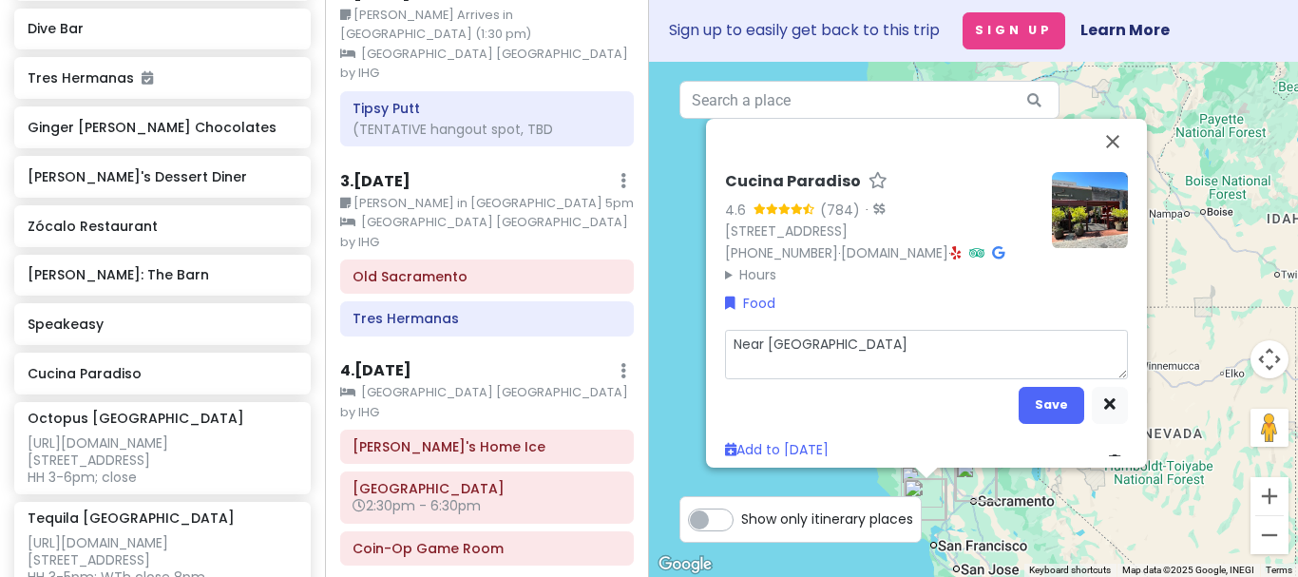
type textarea "Near [GEOGRAPHIC_DATA]"
type textarea "x"
type textarea "Near [GEOGRAPHIC_DATA]"
type textarea "x"
type textarea "Near [GEOGRAPHIC_DATA]"
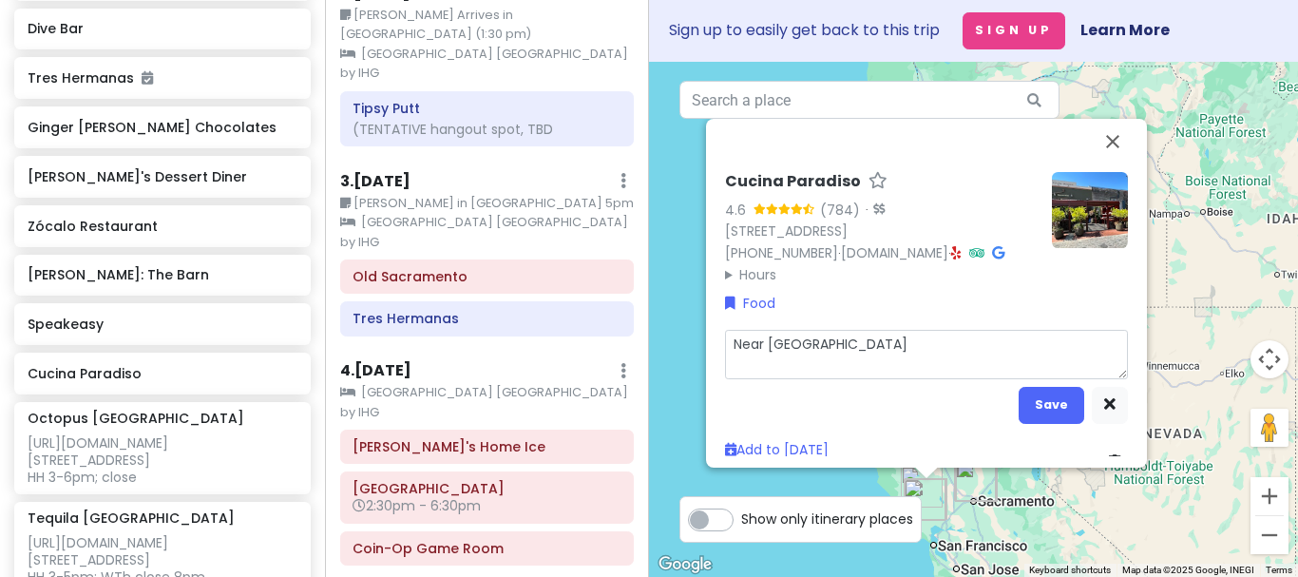
type textarea "x"
type textarea "Near [GEOGRAPHIC_DATA]"
type textarea "x"
type textarea "Near [GEOGRAPHIC_DATA]"
type textarea "x"
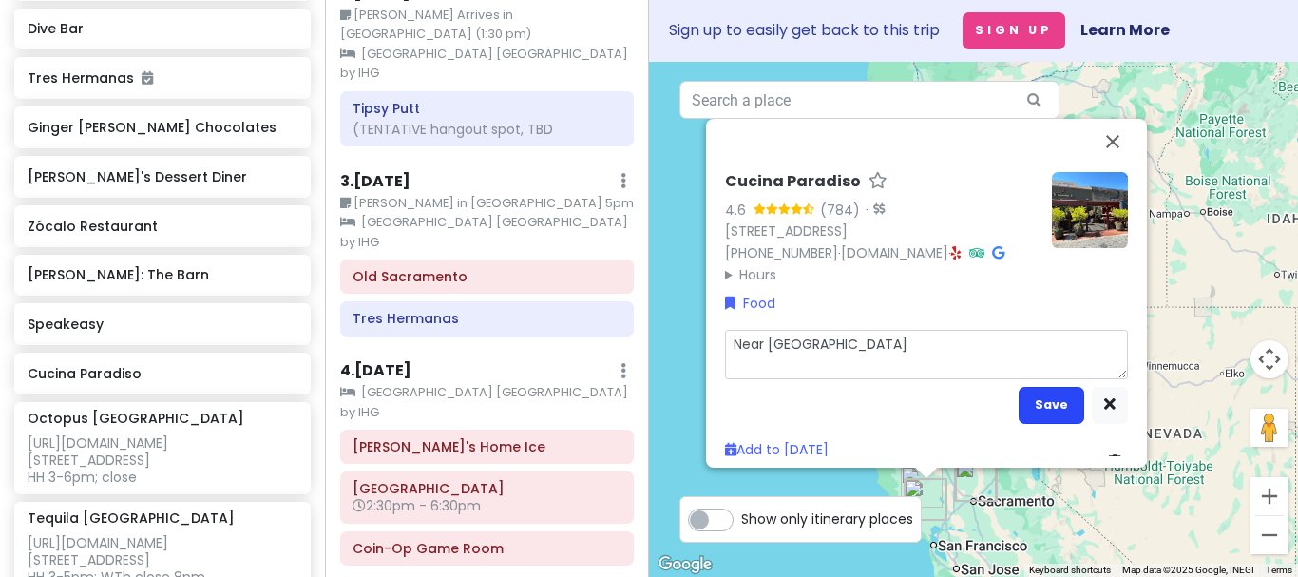
type textarea "Near [GEOGRAPHIC_DATA]"
click at [1057, 424] on button "Save" at bounding box center [1052, 405] width 66 height 37
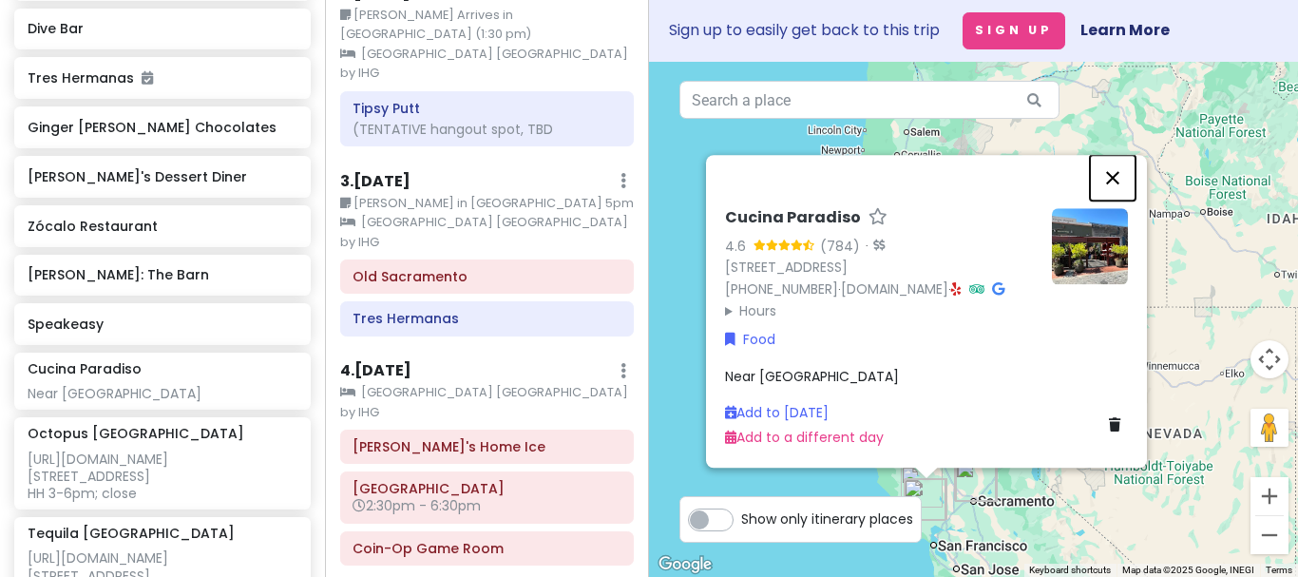
click at [1113, 159] on button "Close" at bounding box center [1113, 178] width 46 height 46
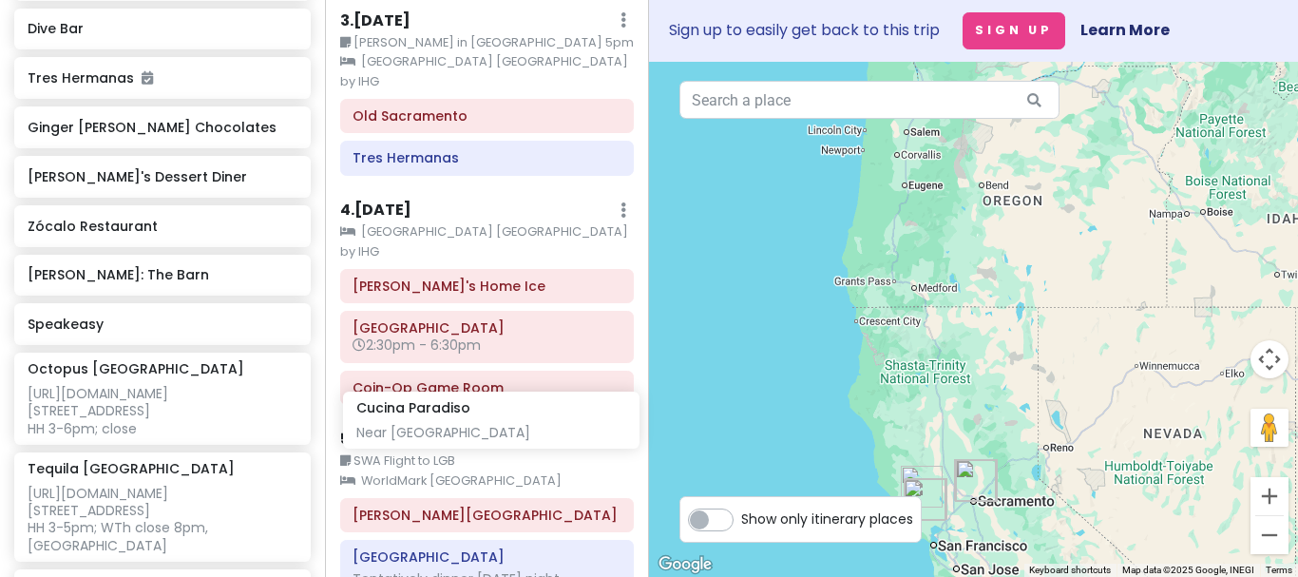
scroll to position [426, 0]
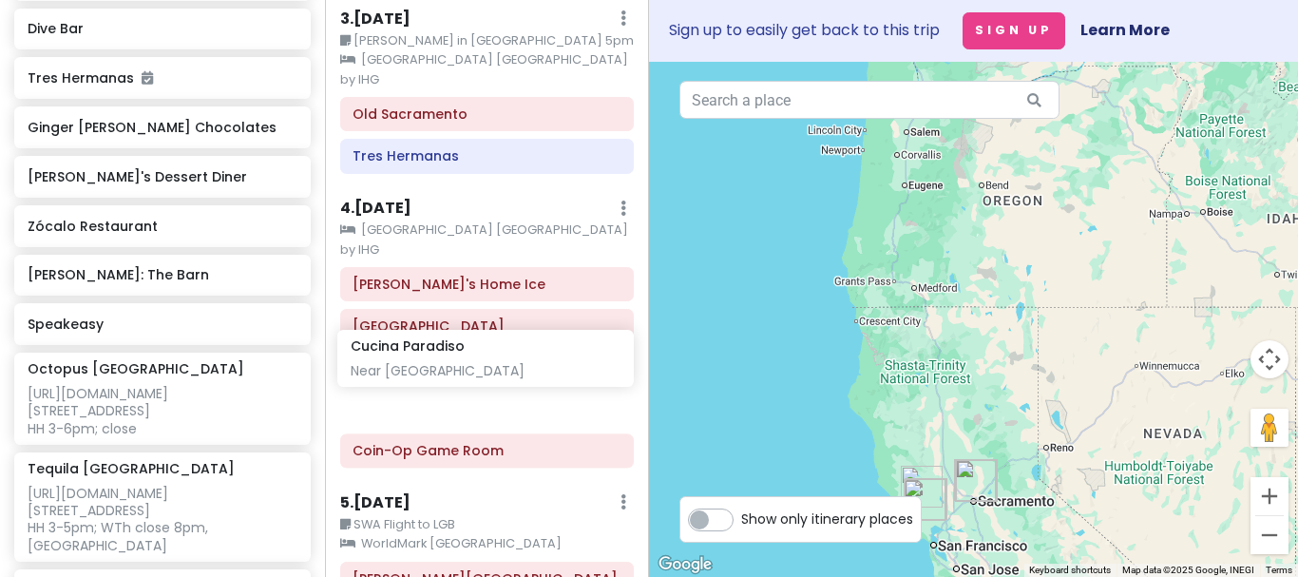
drag, startPoint x: 146, startPoint y: 297, endPoint x: 470, endPoint y: 363, distance: 329.9
click at [470, 363] on div "Cool Kids Vacation Private Change Dates Make a Copy Delete Trip Go Pro ⚡️ Give …" at bounding box center [649, 288] width 1298 height 577
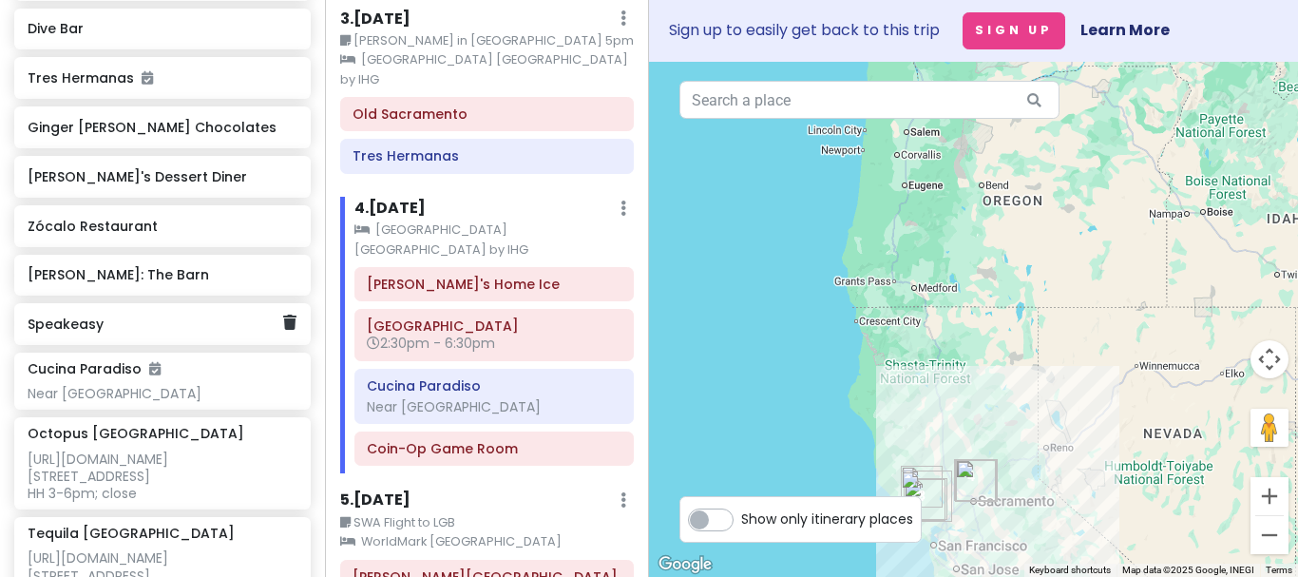
click at [189, 303] on div "Speakeasy" at bounding box center [162, 324] width 297 height 42
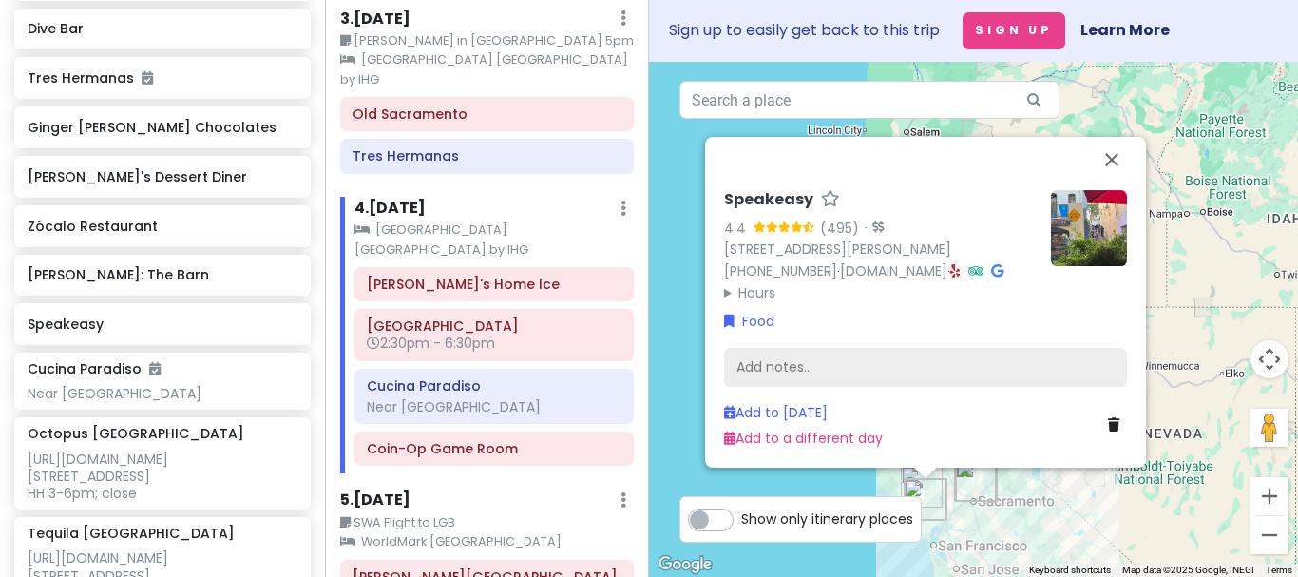
click at [818, 388] on div "Add notes..." at bounding box center [925, 368] width 403 height 40
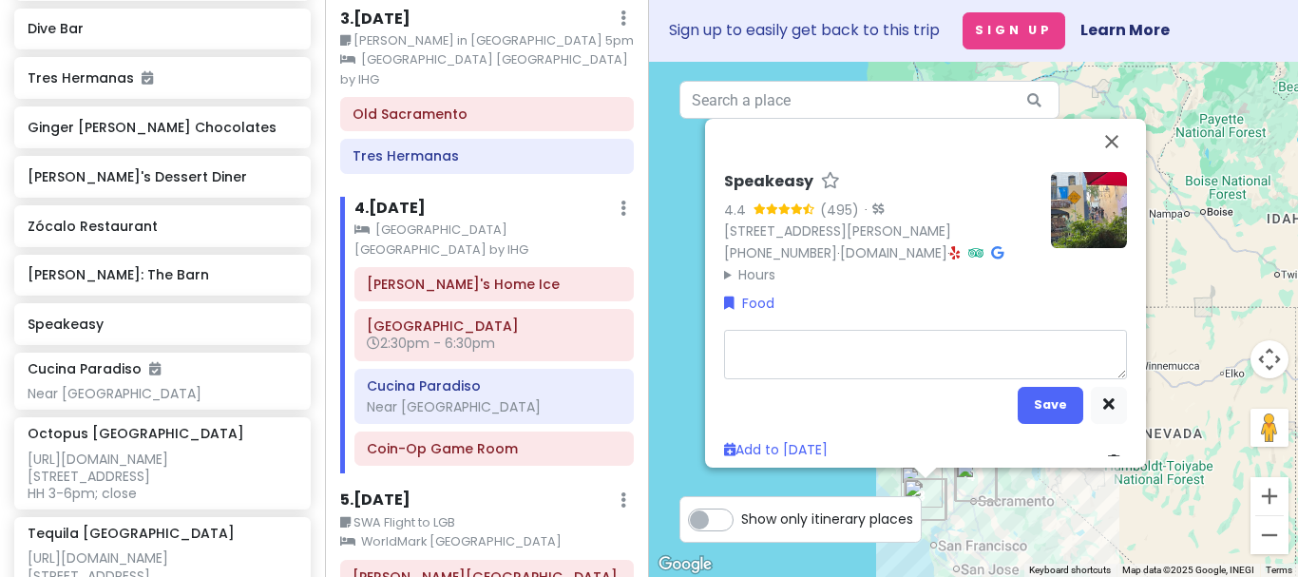
type textarea "x"
type textarea "N"
type textarea "x"
type textarea "Ne"
type textarea "x"
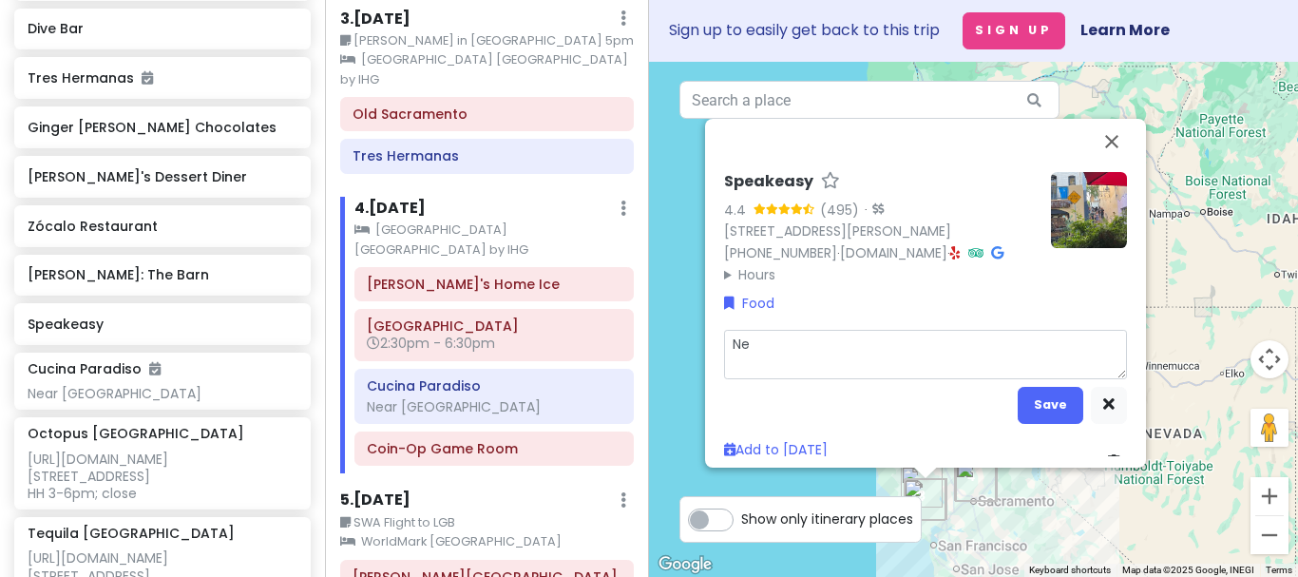
type textarea "Nea"
type textarea "x"
type textarea "Near"
type textarea "x"
type textarea "Near"
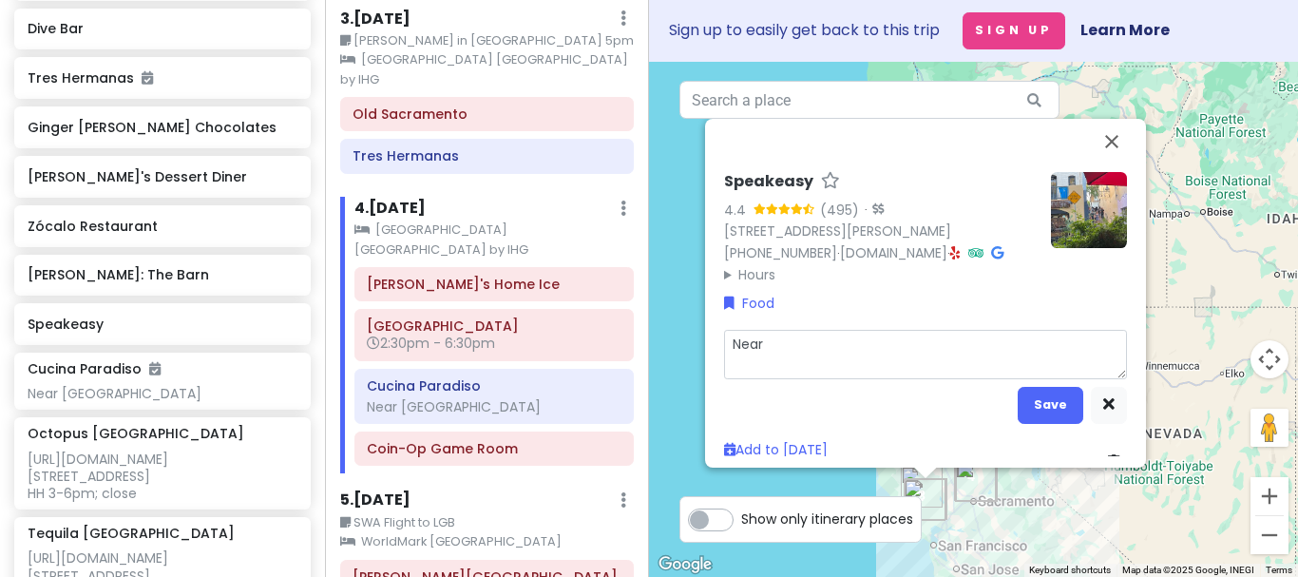
type textarea "x"
type textarea "Near R"
type textarea "x"
type textarea "Near Ra"
type textarea "x"
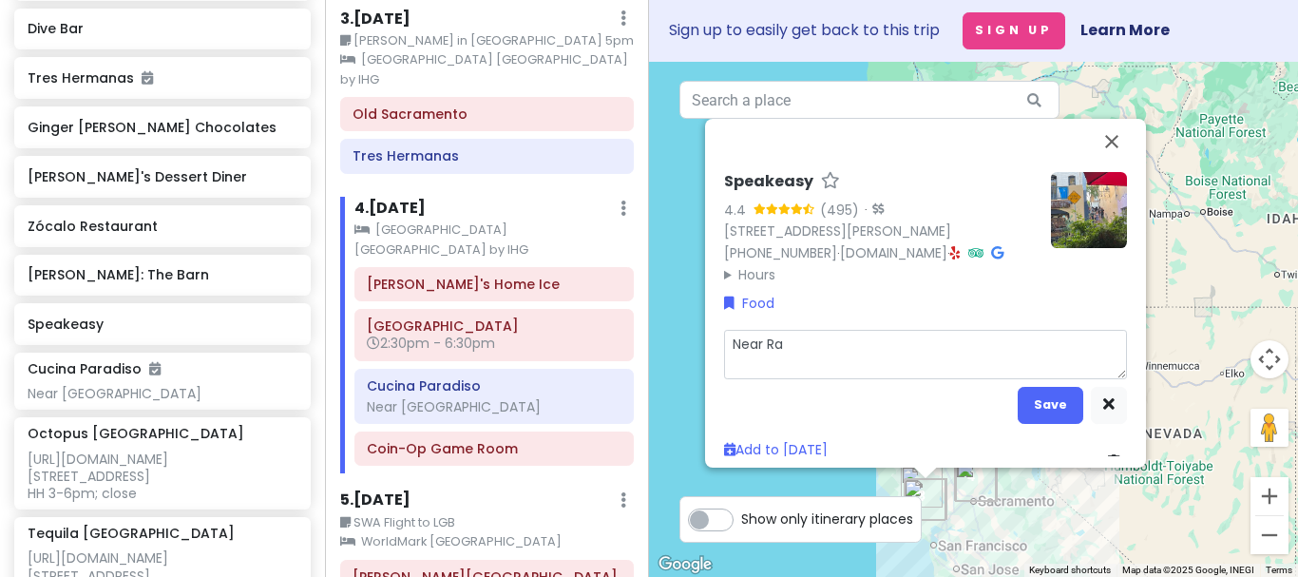
type textarea "Near Ran"
type textarea "x"
type textarea "Near Ranc"
type textarea "x"
type textarea "Near Ranch"
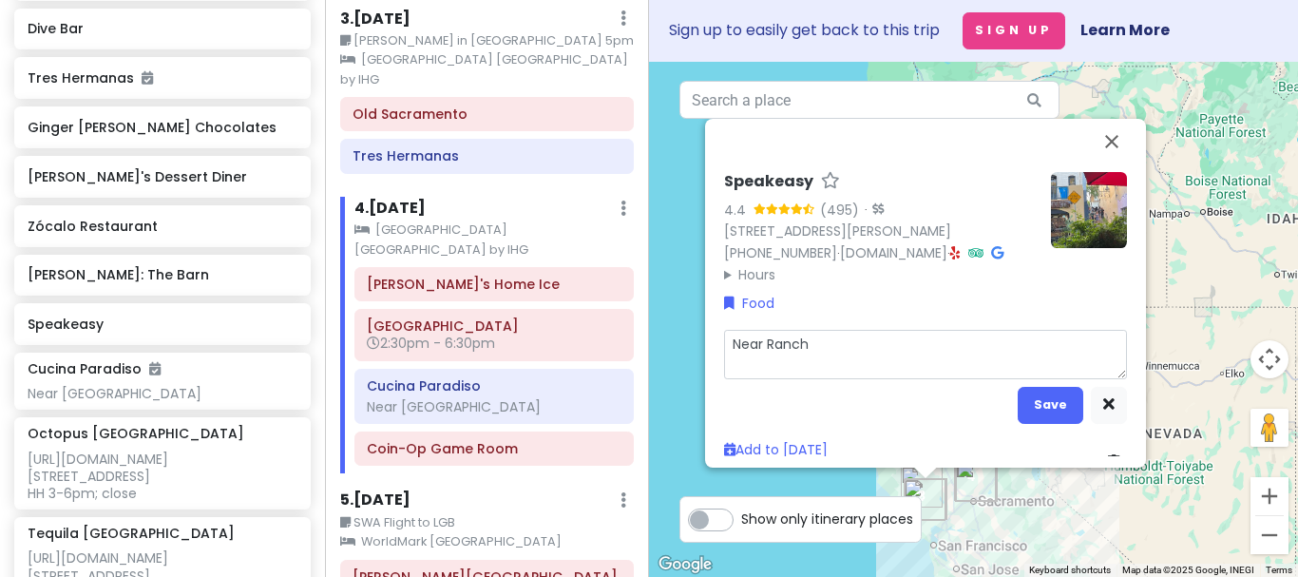
type textarea "x"
type textarea "Near [GEOGRAPHIC_DATA]"
type textarea "x"
type textarea "Near [GEOGRAPHIC_DATA]"
click at [1042, 424] on button "Save" at bounding box center [1051, 405] width 66 height 37
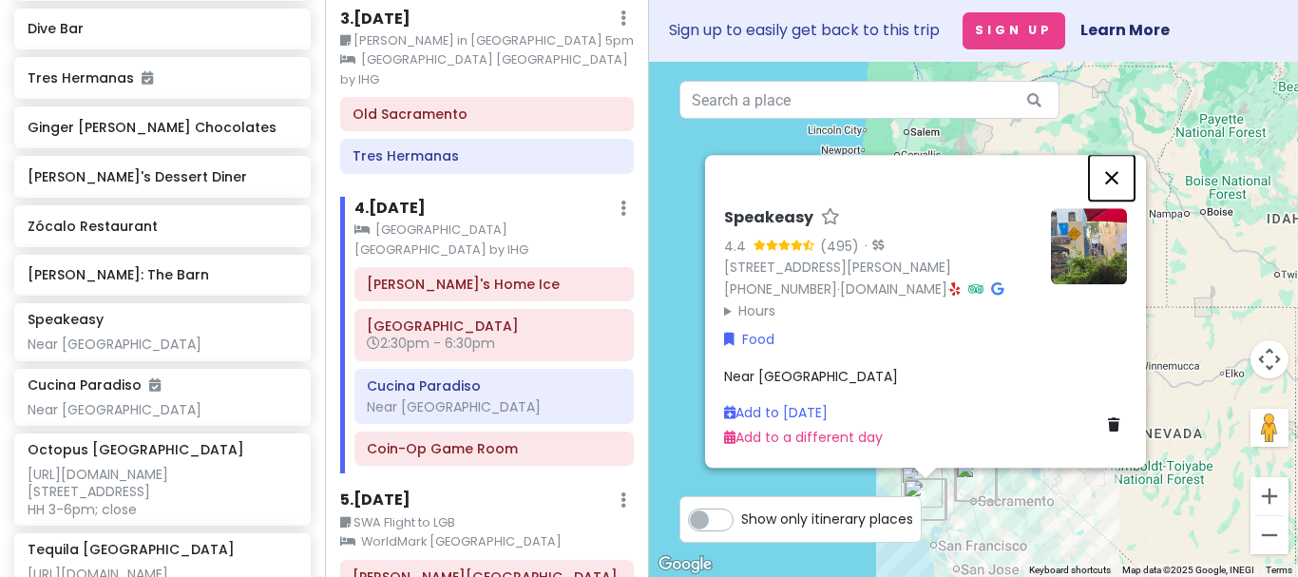
click at [1116, 155] on button "Close" at bounding box center [1112, 178] width 46 height 46
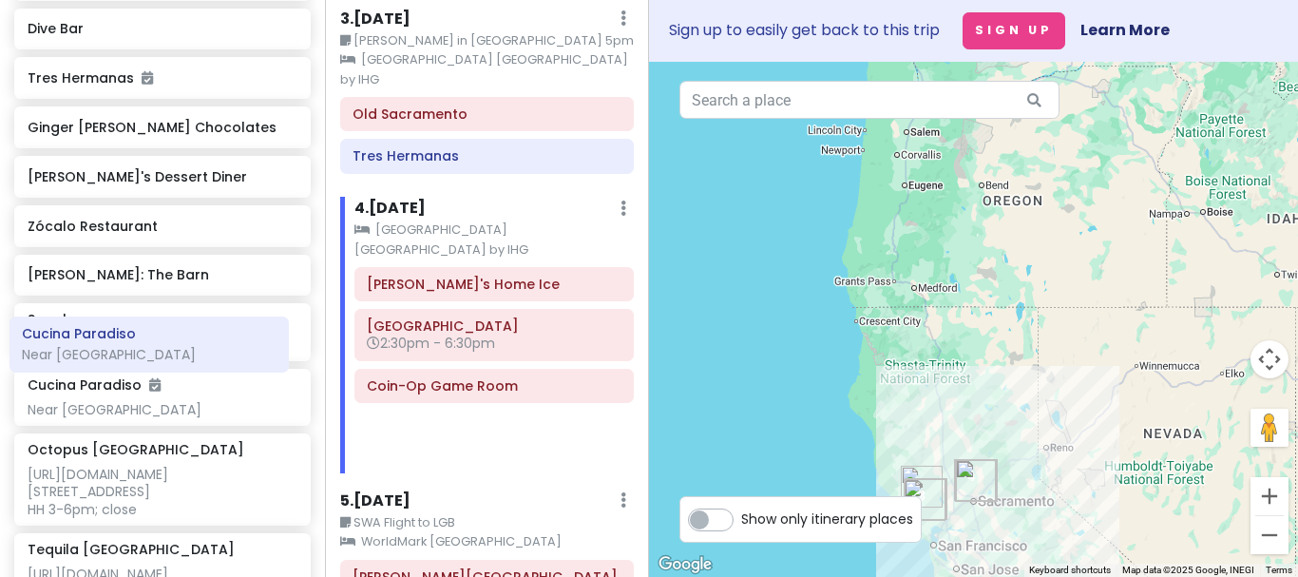
drag, startPoint x: 402, startPoint y: 355, endPoint x: 54, endPoint y: 341, distance: 348.1
click at [54, 341] on div "Cool Kids Vacation Private Change Dates Make a Copy Delete Trip Go Pro ⚡️ Give …" at bounding box center [649, 288] width 1298 height 577
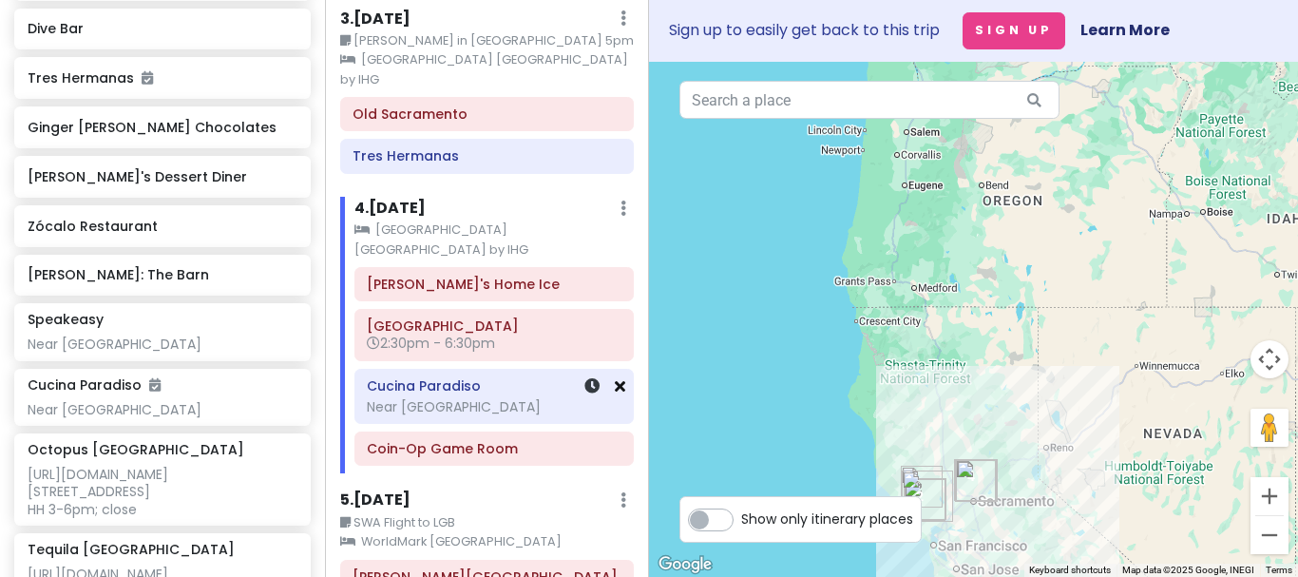
click at [623, 378] on icon at bounding box center [620, 385] width 10 height 15
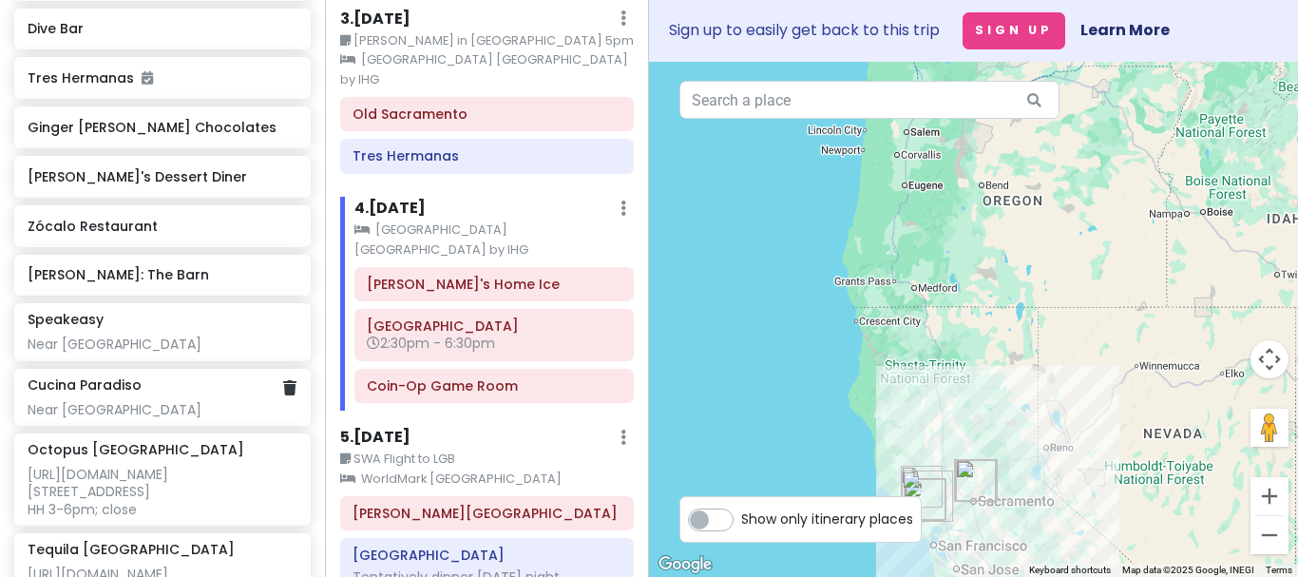
click at [184, 401] on div "Near [GEOGRAPHIC_DATA]" at bounding box center [162, 409] width 269 height 17
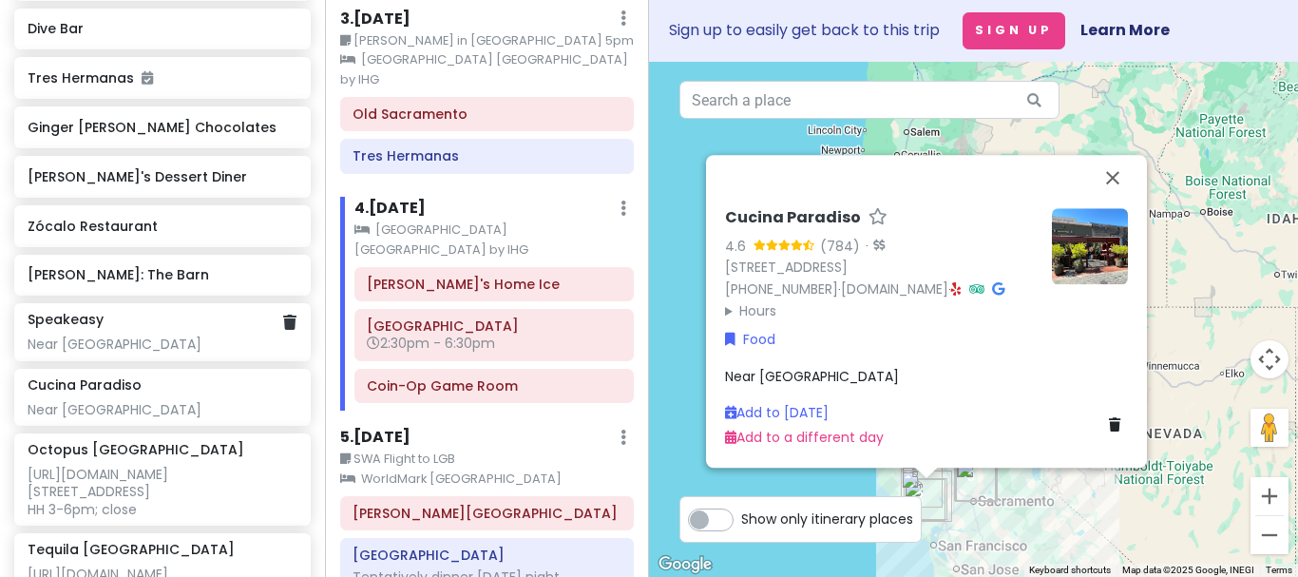
click at [127, 311] on div "Speakeasy Near [GEOGRAPHIC_DATA]" at bounding box center [162, 332] width 269 height 42
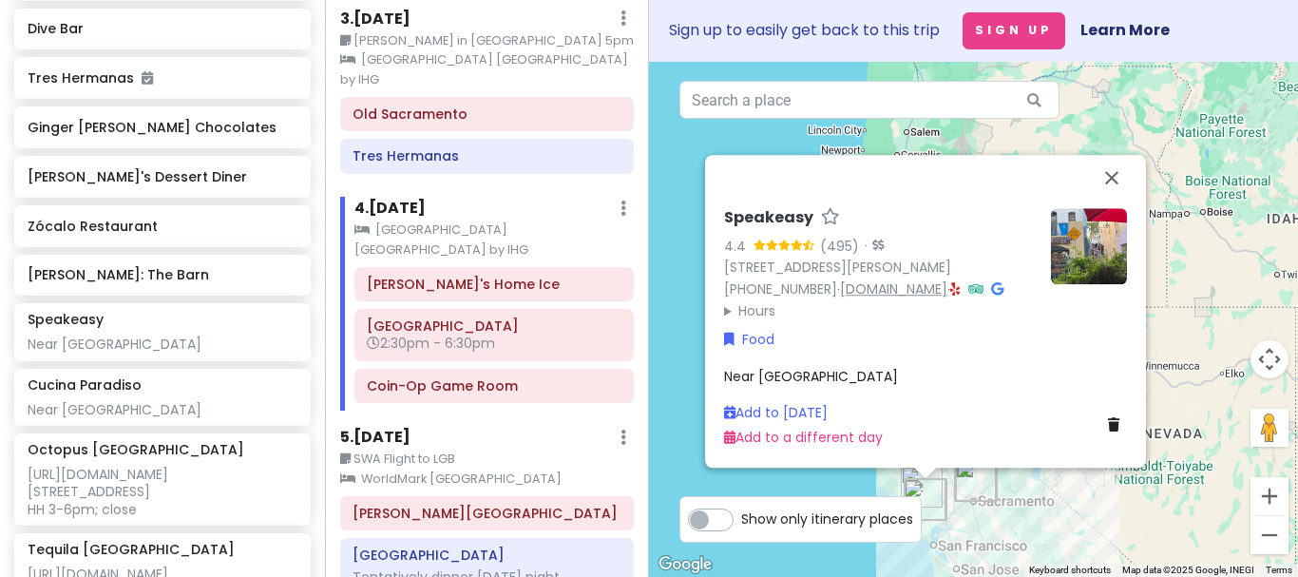
click at [840, 293] on link "[DOMAIN_NAME]" at bounding box center [893, 288] width 107 height 19
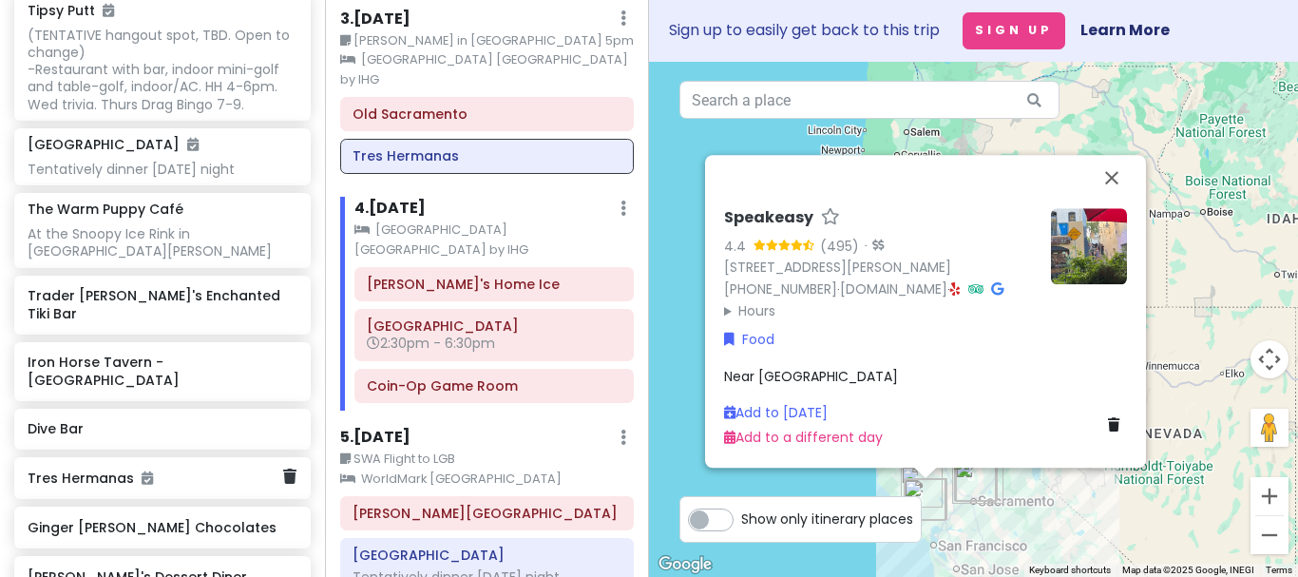
scroll to position [1263, 0]
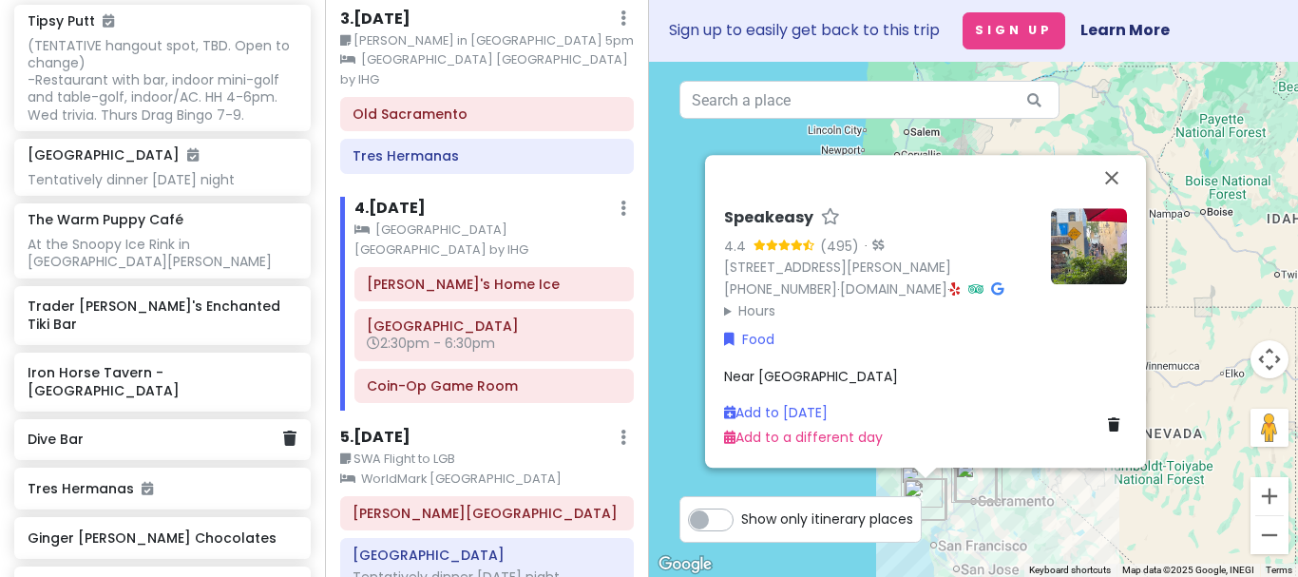
click at [150, 431] on h6 "Dive Bar" at bounding box center [156, 439] width 256 height 17
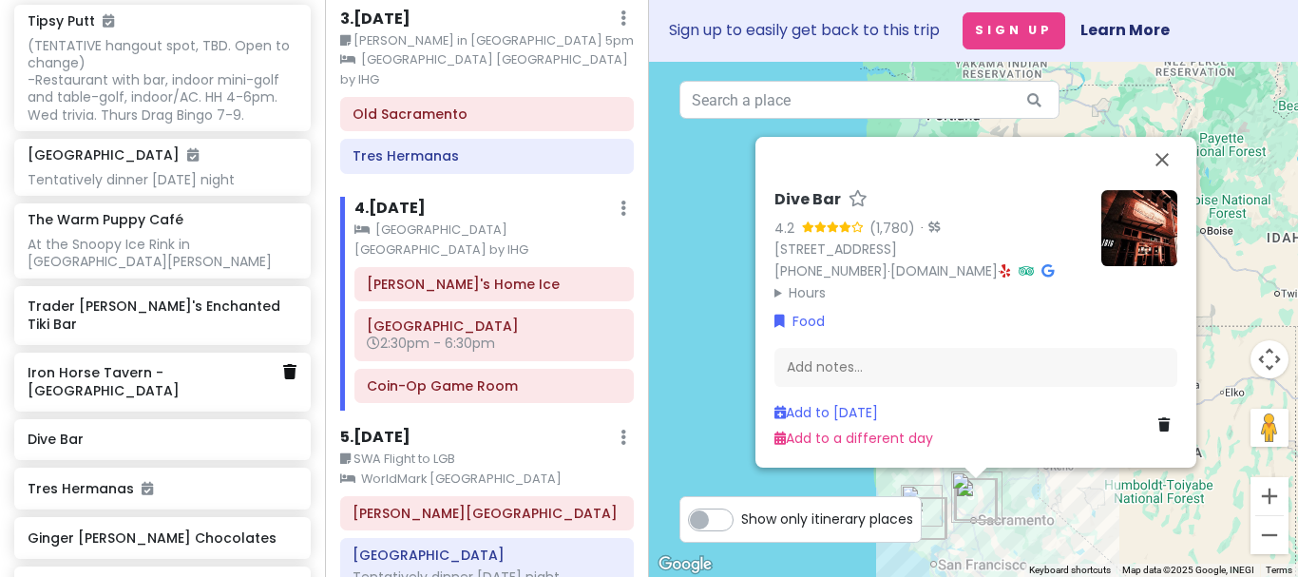
click at [290, 364] on icon at bounding box center [289, 371] width 13 height 15
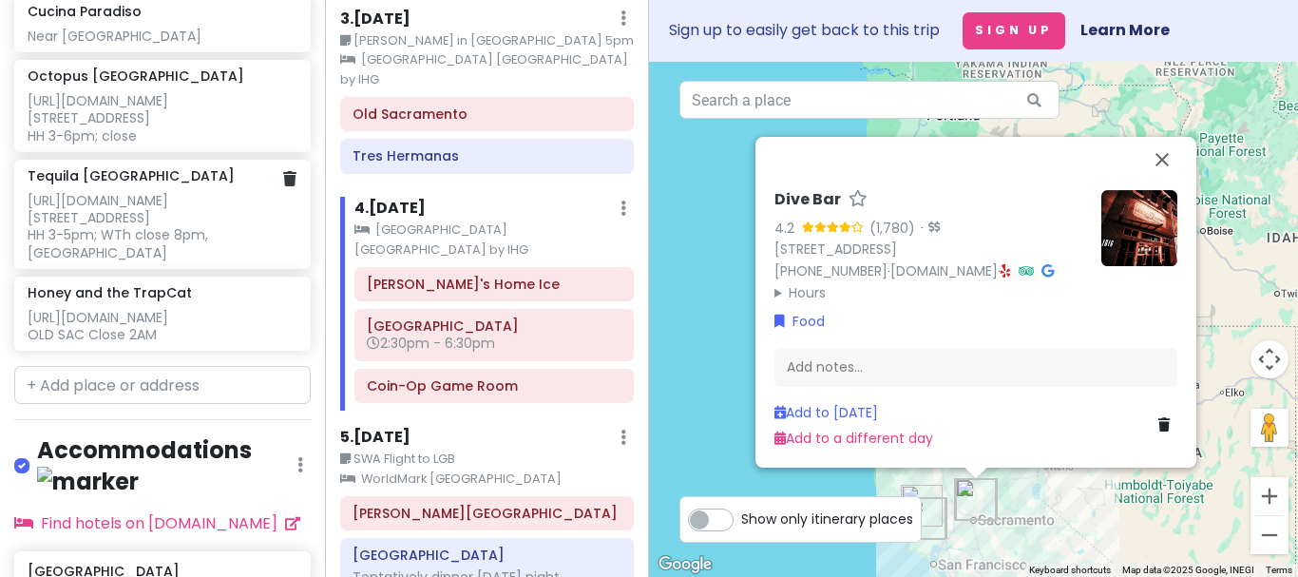
scroll to position [1985, 0]
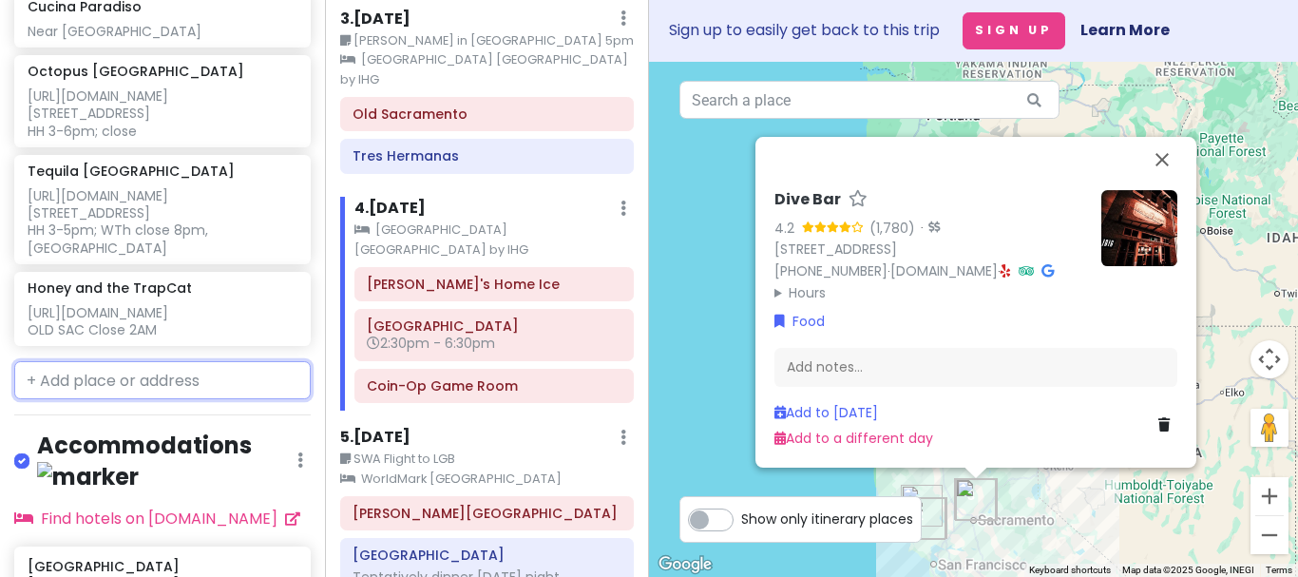
click at [170, 361] on input "text" at bounding box center [162, 380] width 297 height 38
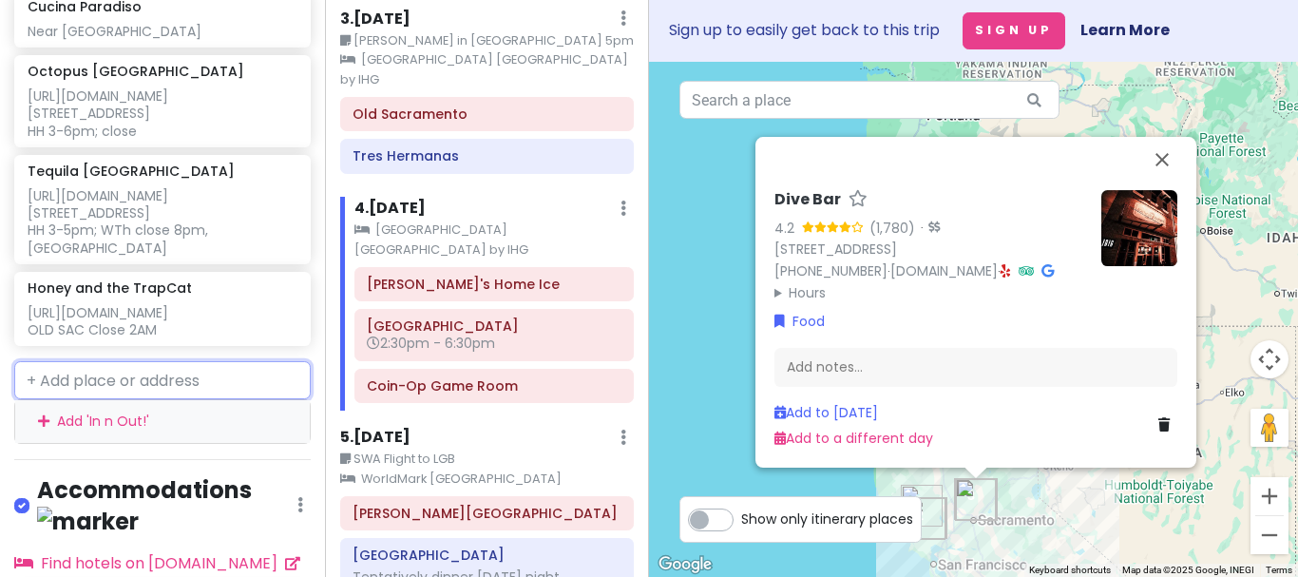
scroll to position [2034, 0]
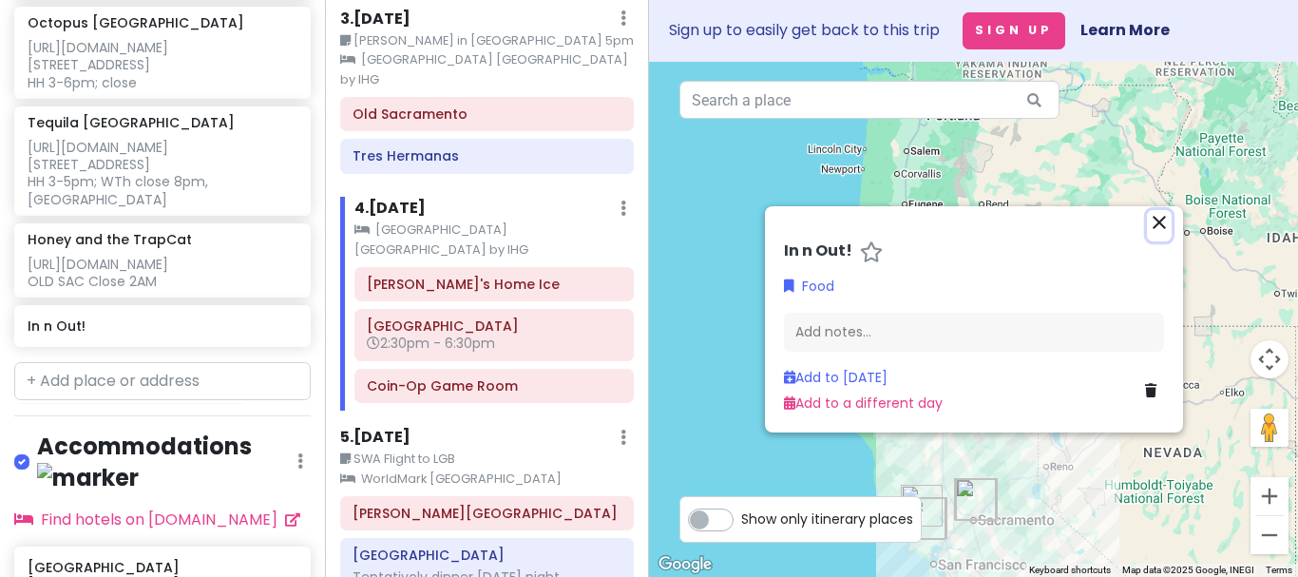
click at [1158, 215] on icon "close" at bounding box center [1159, 222] width 23 height 23
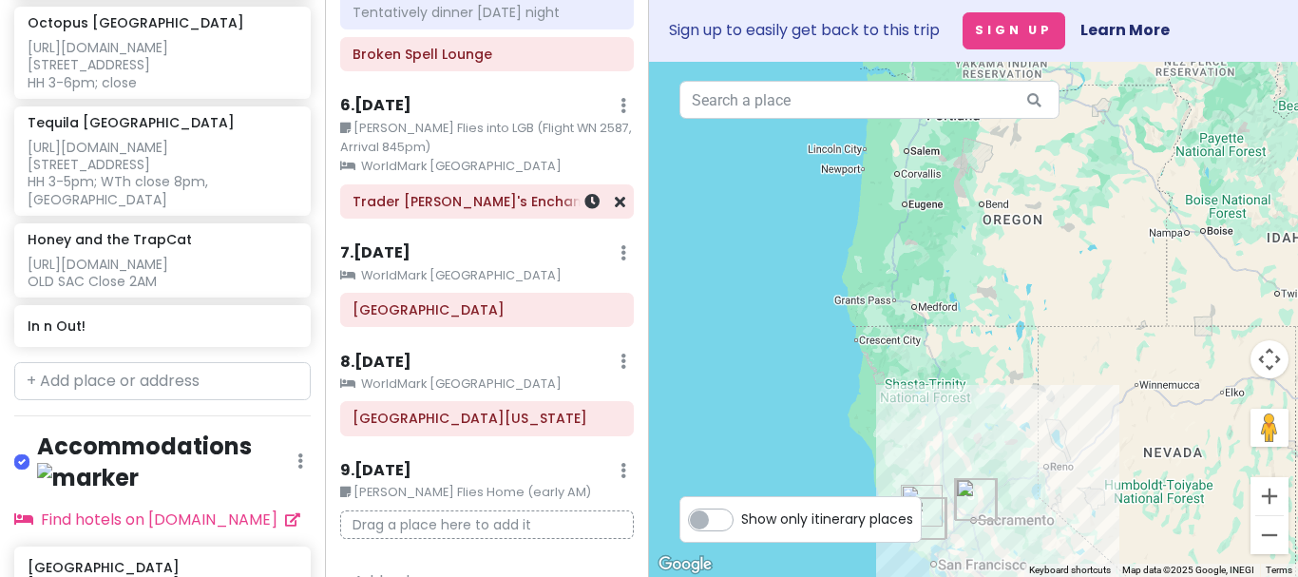
scroll to position [992, 0]
click at [471, 191] on h6 "Trader [PERSON_NAME]'s Enchanted Tiki Bar" at bounding box center [487, 199] width 268 height 17
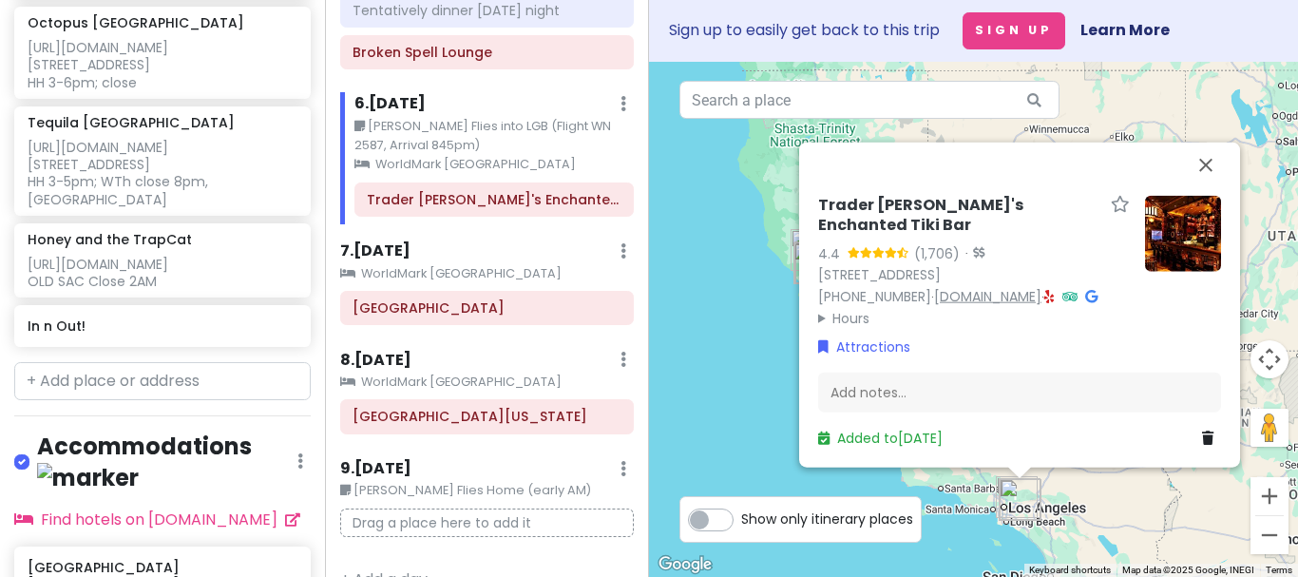
click at [1005, 287] on link "[DOMAIN_NAME]" at bounding box center [987, 296] width 107 height 19
